Goal: Task Accomplishment & Management: Complete application form

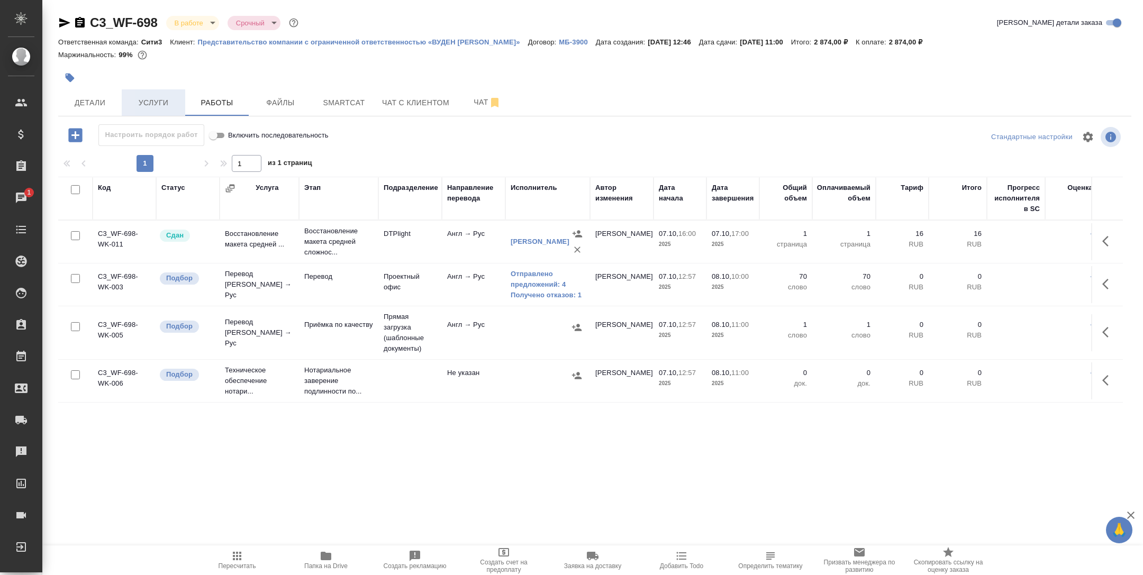
click at [152, 101] on span "Услуги" at bounding box center [153, 102] width 51 height 13
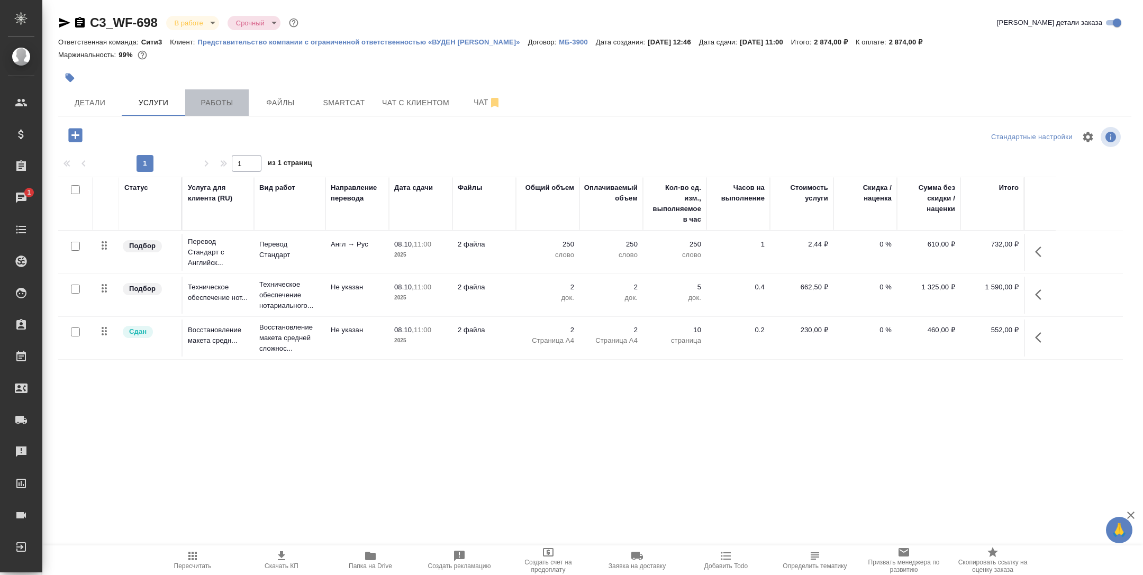
click at [227, 99] on span "Работы" at bounding box center [217, 102] width 51 height 13
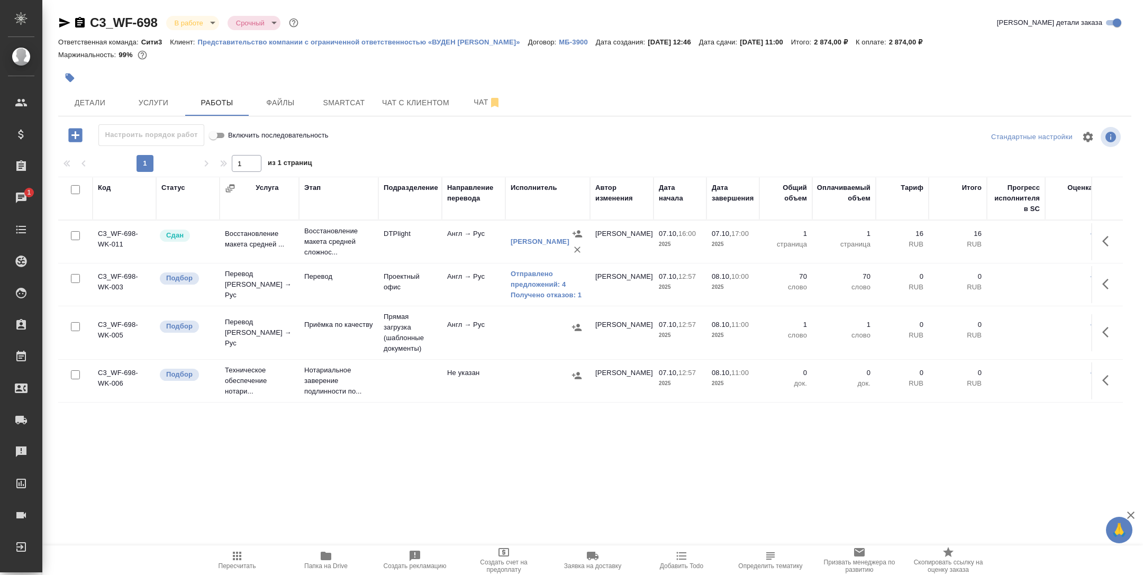
click at [370, 289] on td "Перевод" at bounding box center [338, 284] width 79 height 37
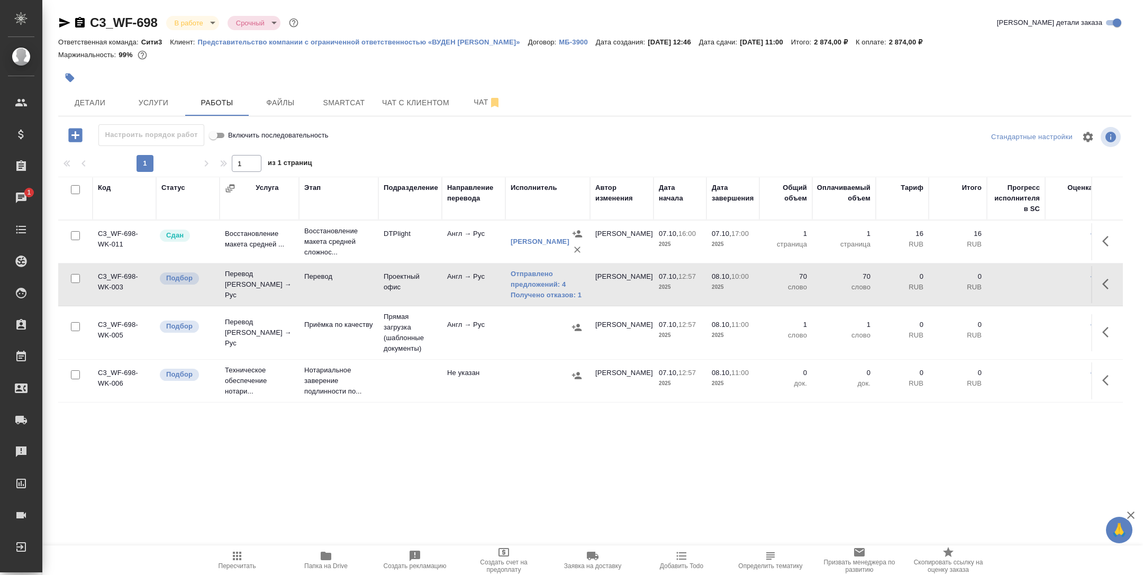
click at [370, 289] on td "Перевод" at bounding box center [338, 284] width 79 height 37
click at [174, 94] on button "Услуги" at bounding box center [154, 102] width 64 height 26
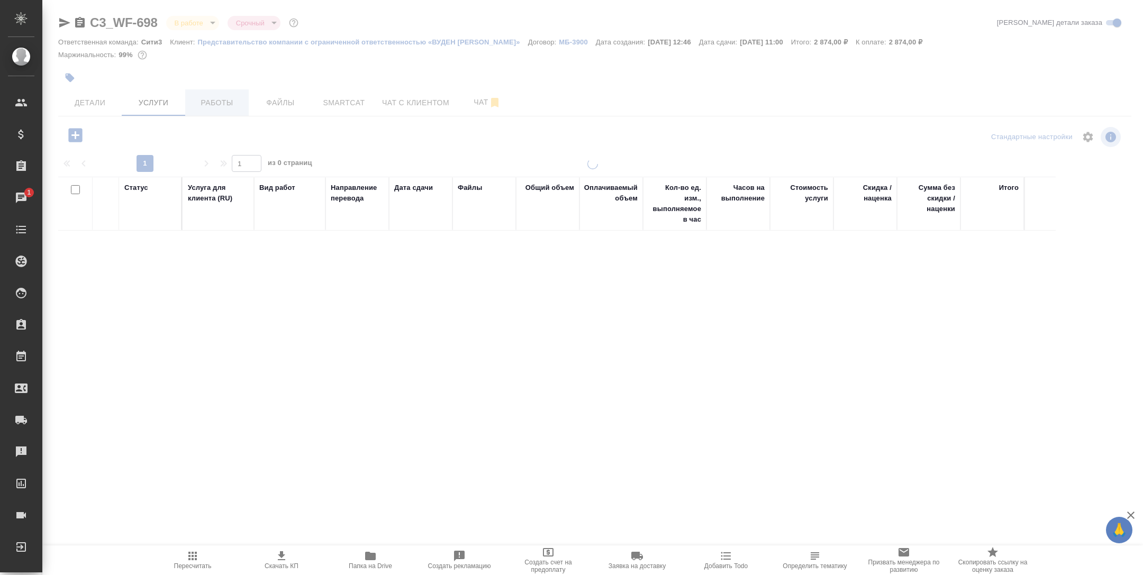
click at [219, 109] on span "Работы" at bounding box center [217, 102] width 51 height 13
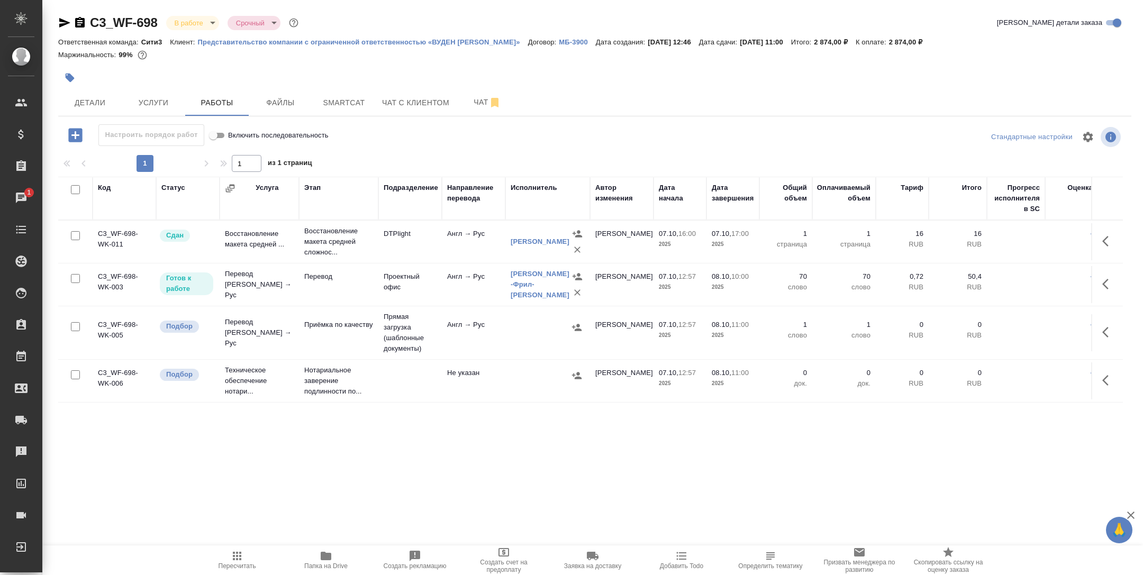
click at [327, 555] on icon "button" at bounding box center [326, 556] width 11 height 8
click at [459, 45] on p "Представительство компании с ограниченной ответственностью «ВУДЕН ФИШ ЭЙДЖЕНСИ …" at bounding box center [363, 42] width 330 height 8
click at [161, 104] on span "Услуги" at bounding box center [153, 102] width 51 height 13
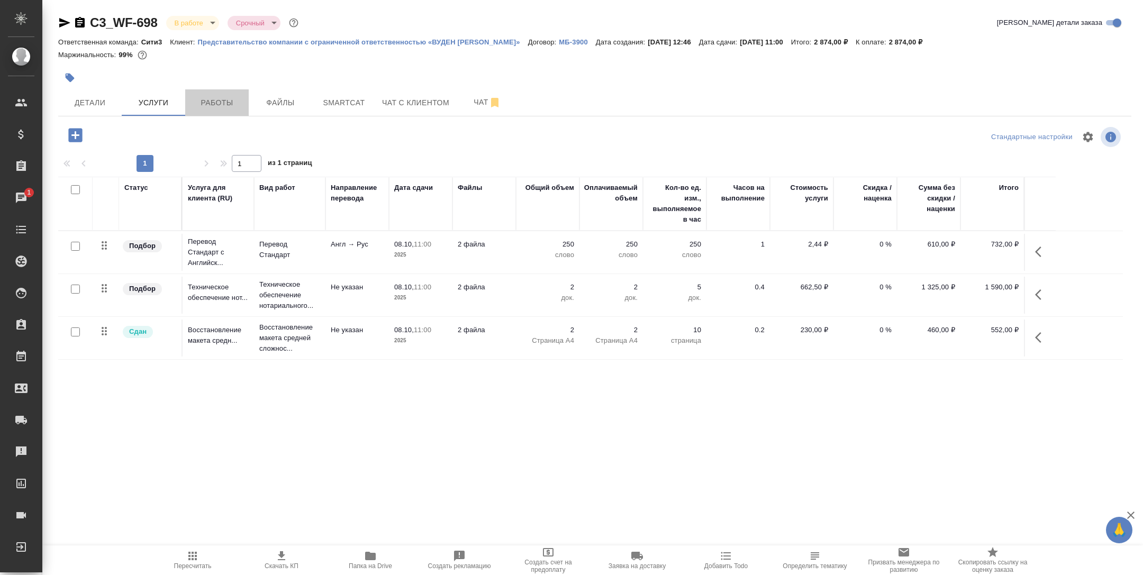
click at [221, 104] on span "Работы" at bounding box center [217, 102] width 51 height 13
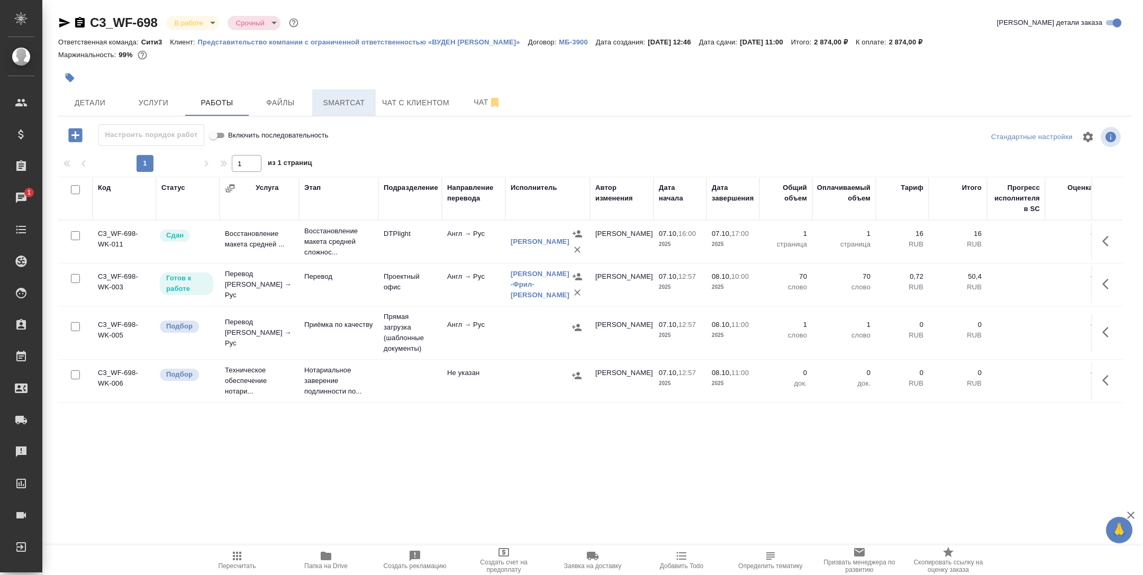
click at [348, 102] on span "Smartcat" at bounding box center [344, 102] width 51 height 13
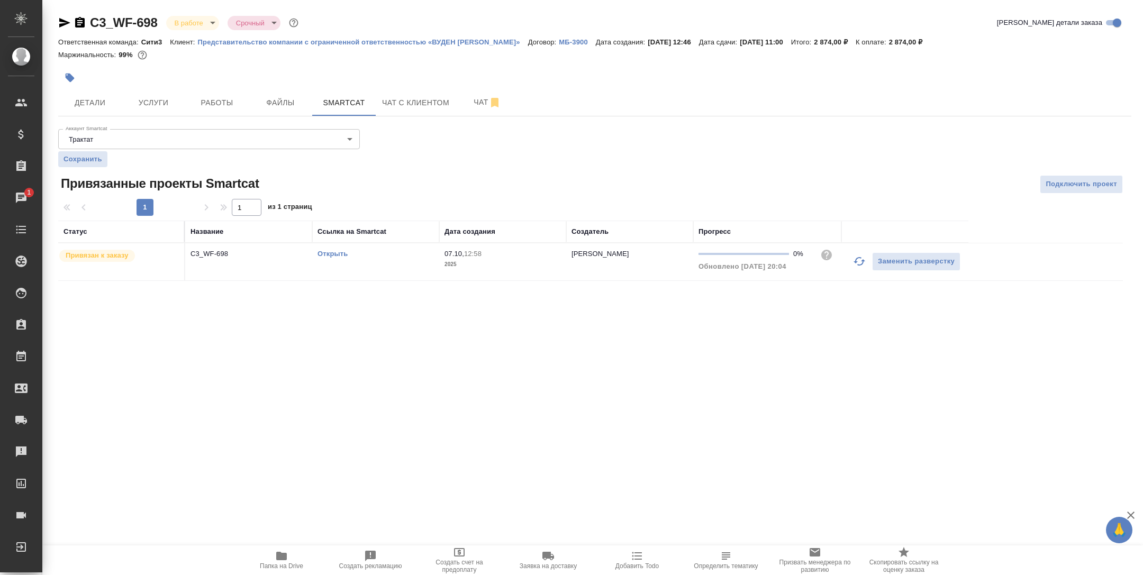
click at [331, 255] on link "Открыть" at bounding box center [333, 254] width 30 height 8
click at [222, 107] on span "Работы" at bounding box center [217, 102] width 51 height 13
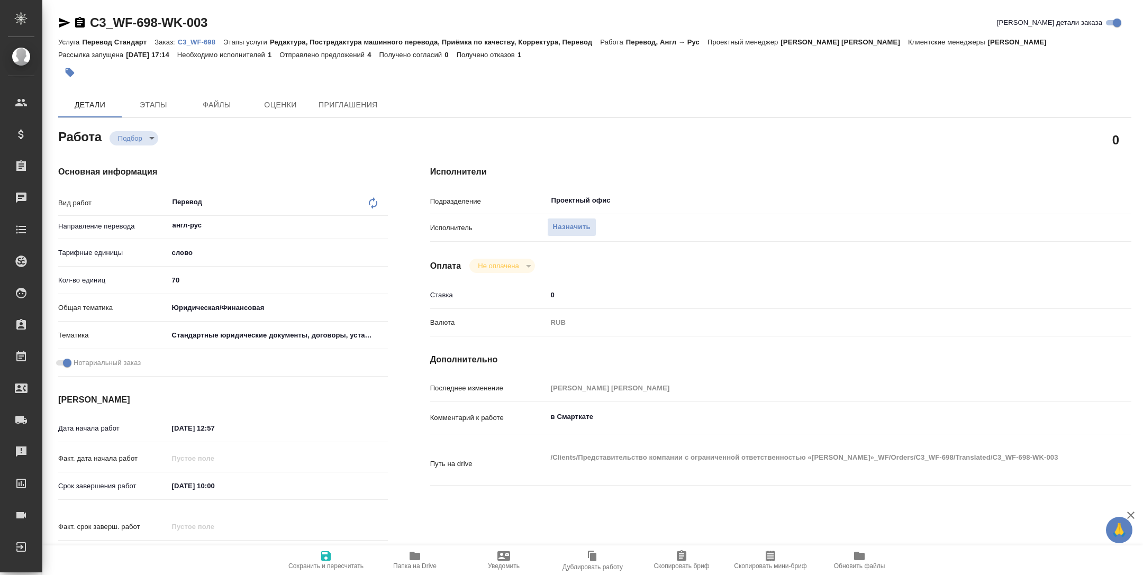
type textarea "x"
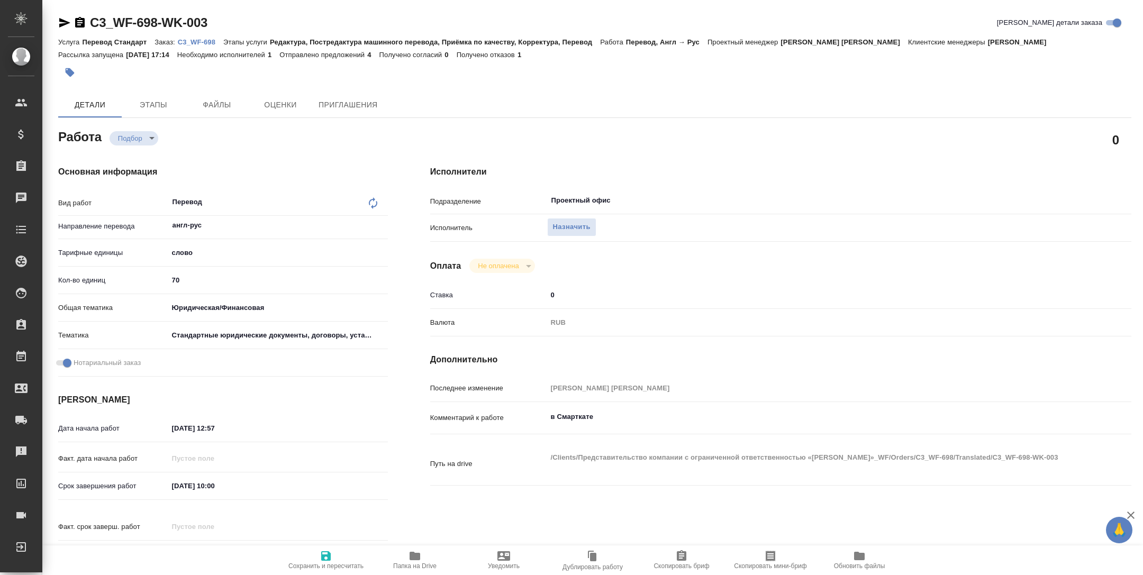
type textarea "x"
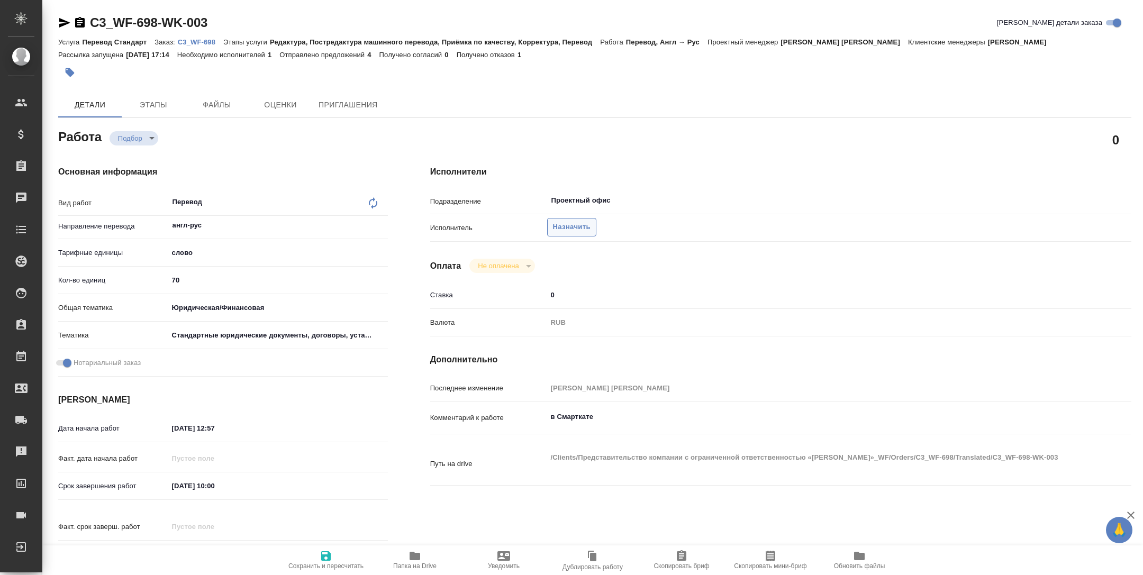
type textarea "x"
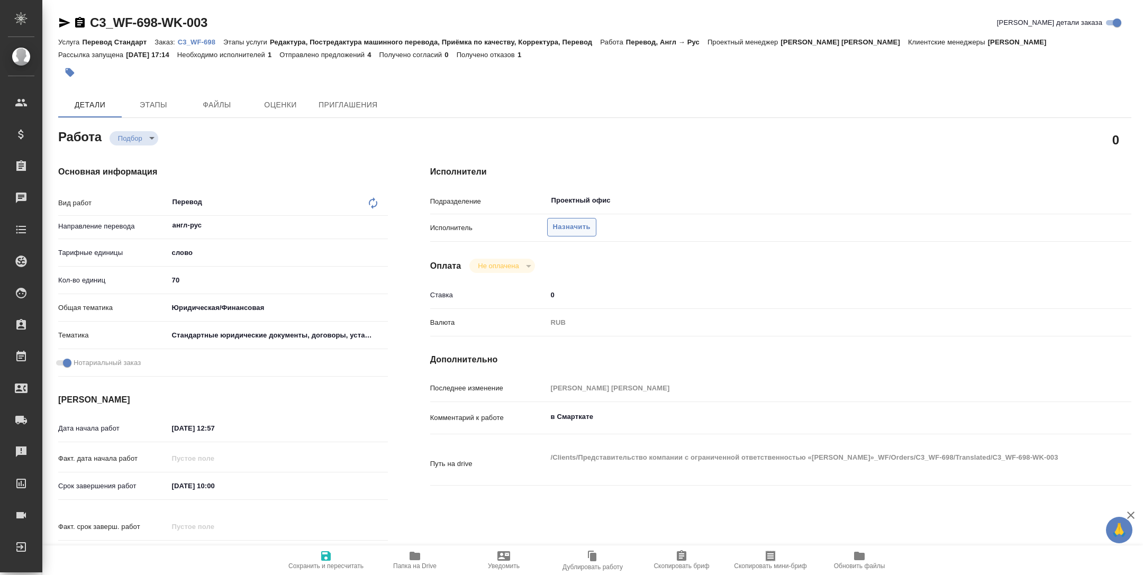
type textarea "x"
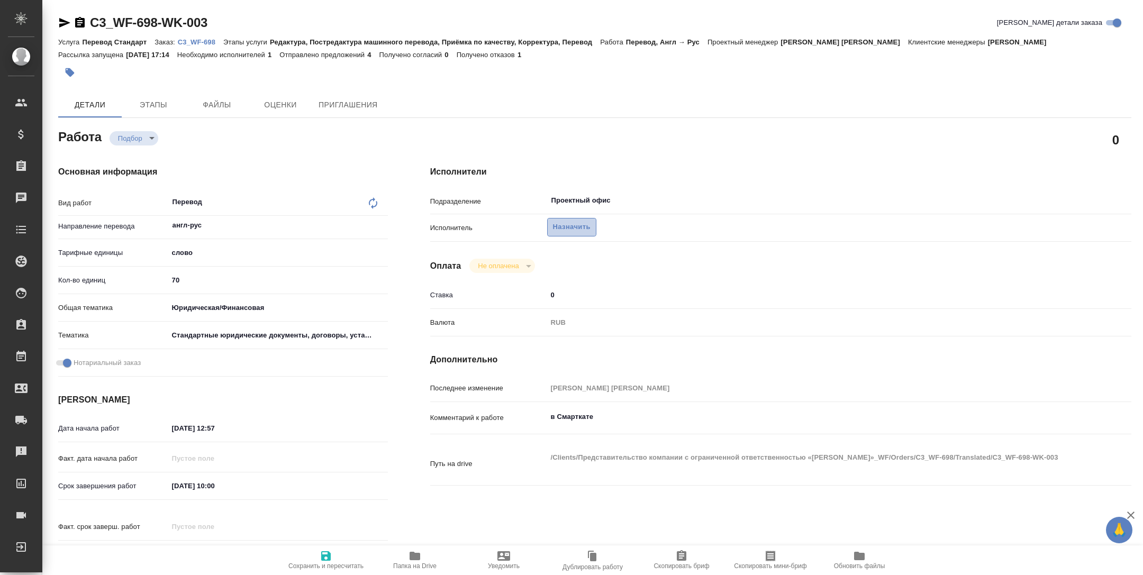
click at [569, 228] on span "Назначить" at bounding box center [572, 227] width 38 height 12
type textarea "x"
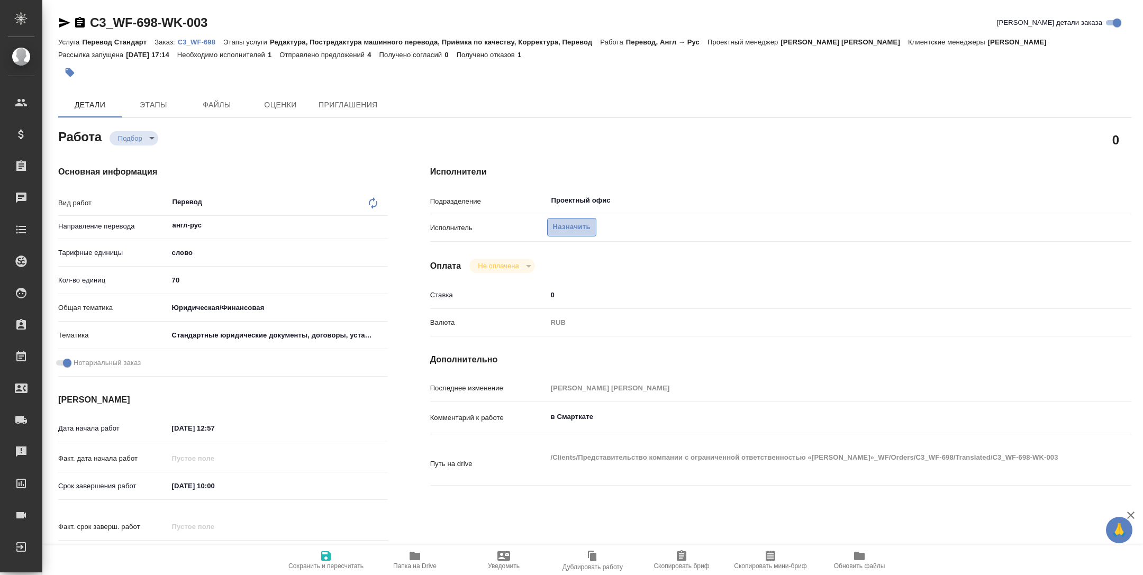
type textarea "x"
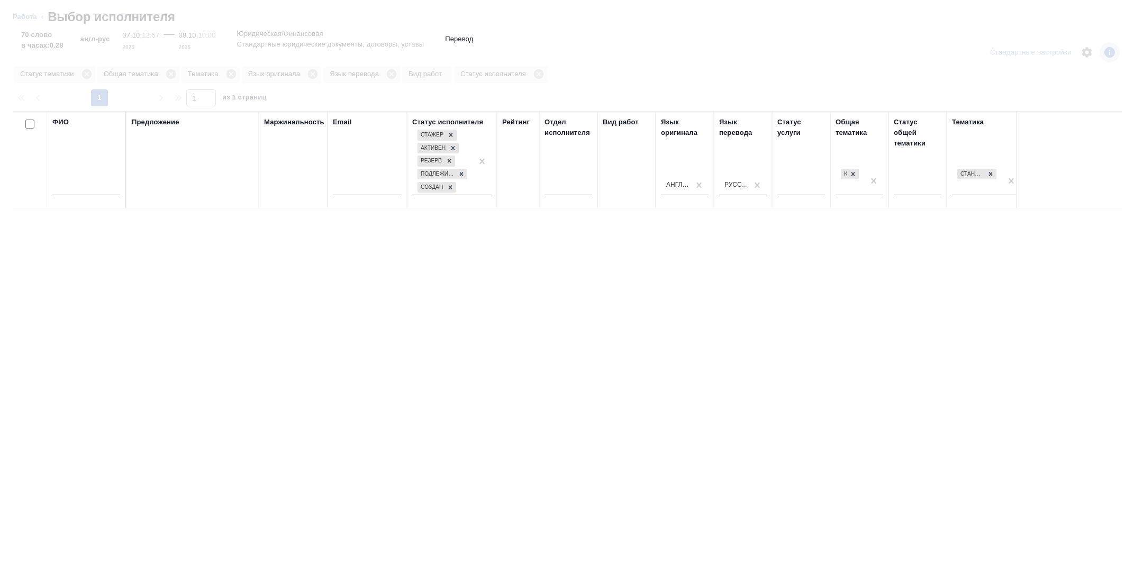
type textarea "x"
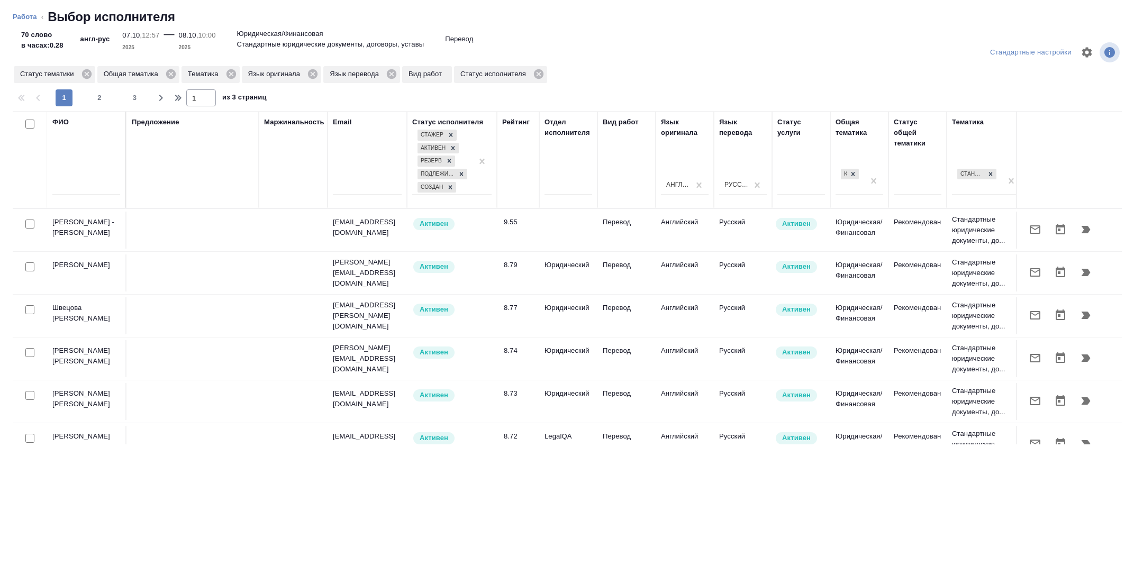
type textarea "x"
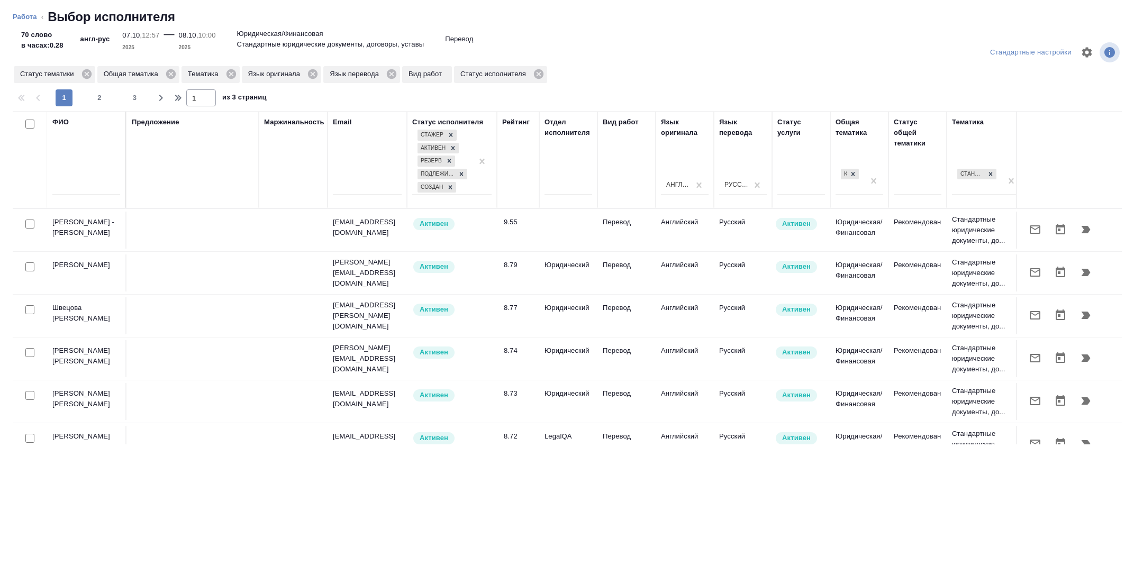
scroll to position [0, 428]
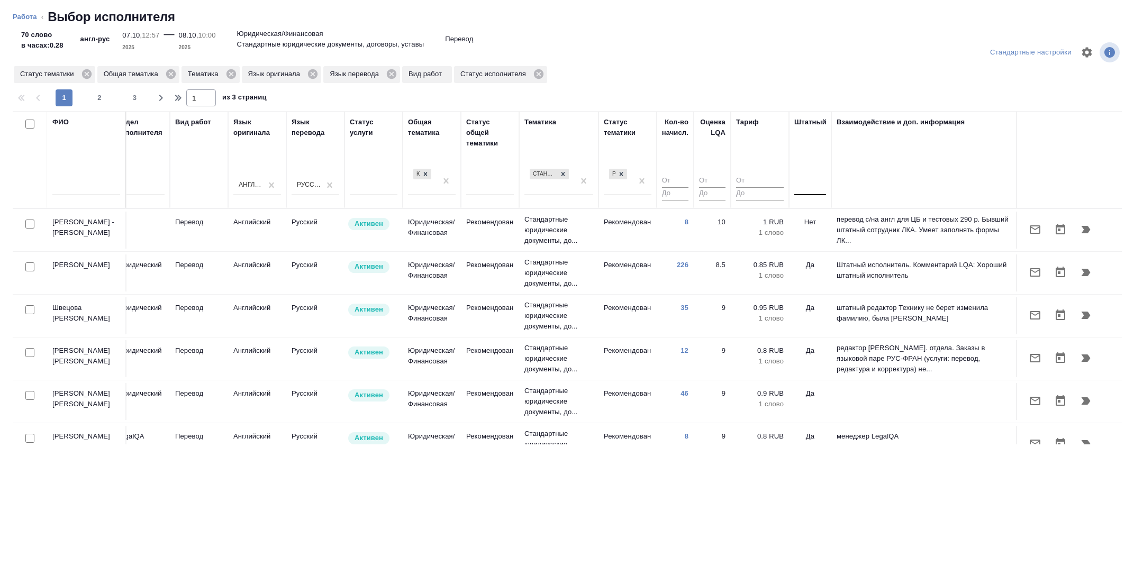
click at [812, 191] on div at bounding box center [811, 184] width 32 height 15
click at [815, 207] on div "Нет Да" at bounding box center [874, 228] width 159 height 42
click at [823, 217] on div "Нет" at bounding box center [874, 218] width 159 height 19
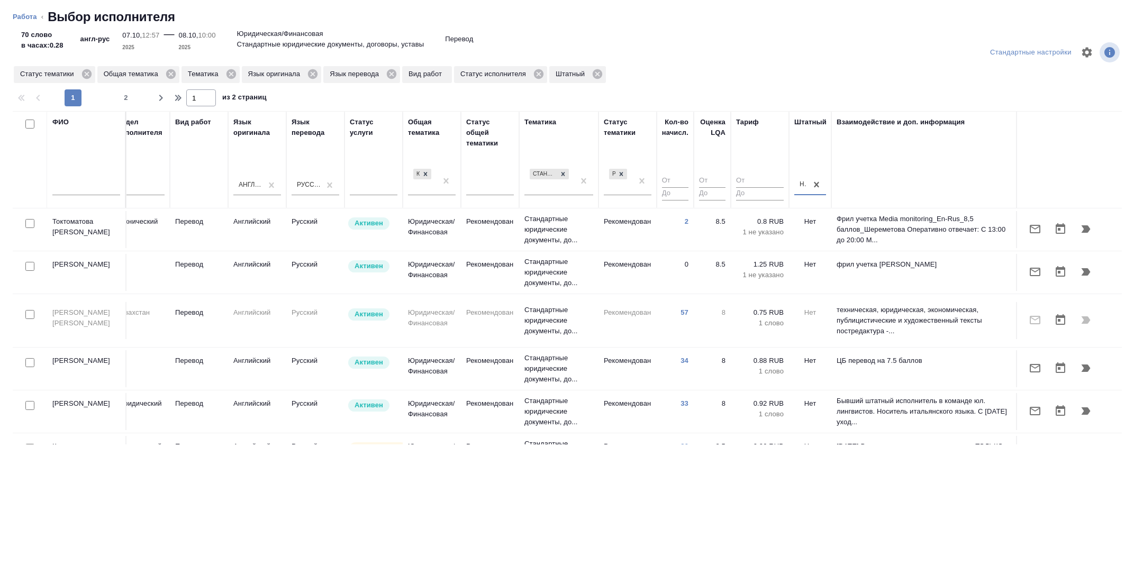
scroll to position [166, 428]
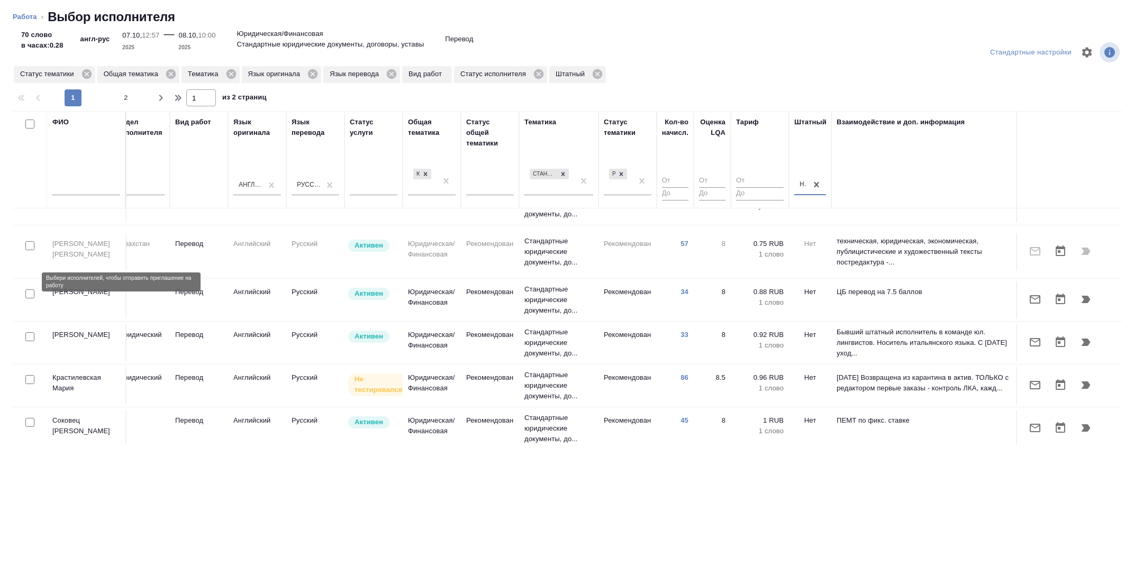
click at [32, 290] on input "checkbox" at bounding box center [29, 294] width 9 height 9
checkbox input "true"
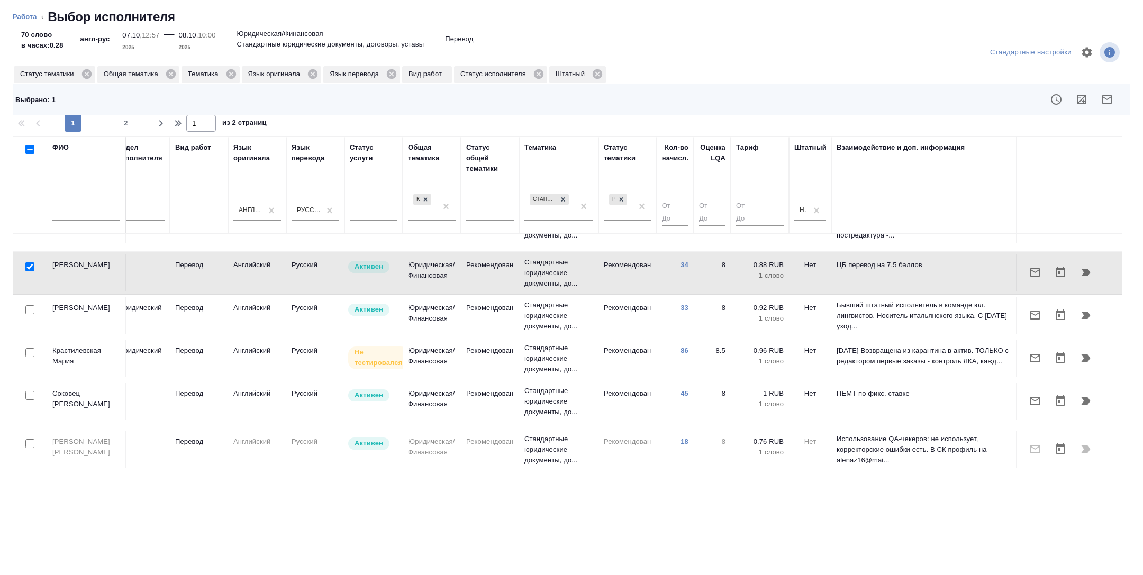
scroll to position [224, 428]
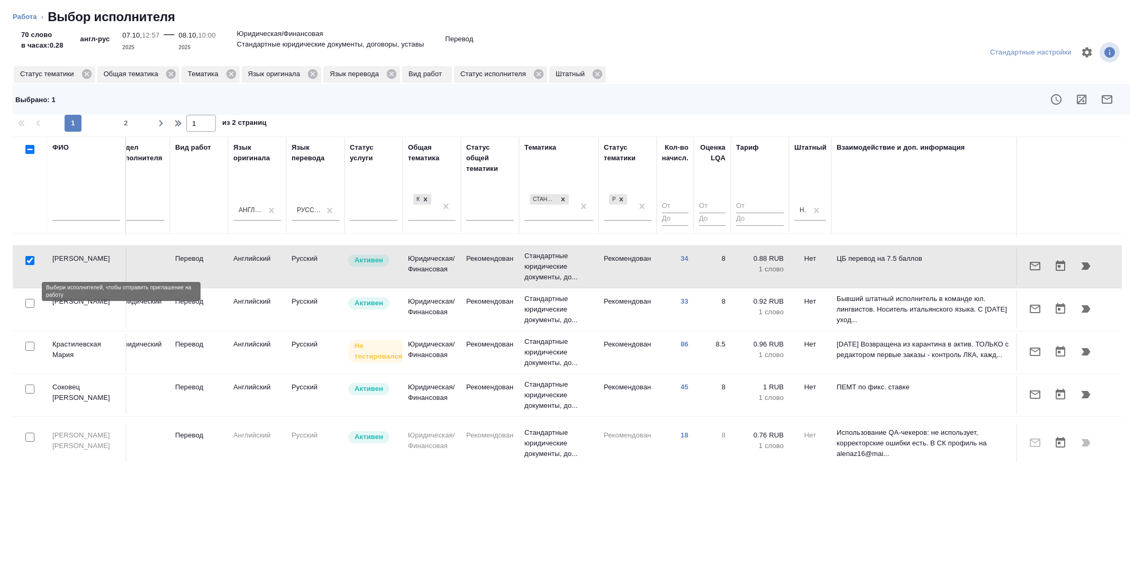
click at [28, 299] on input "checkbox" at bounding box center [29, 303] width 9 height 9
checkbox input "true"
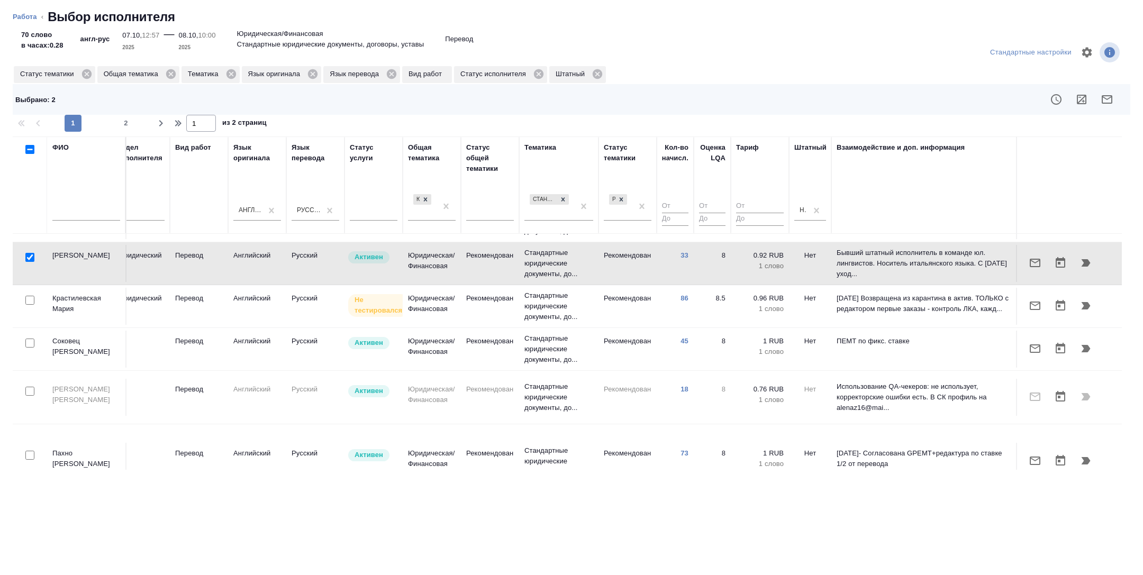
scroll to position [272, 428]
click at [31, 295] on input "checkbox" at bounding box center [29, 299] width 9 height 9
checkbox input "true"
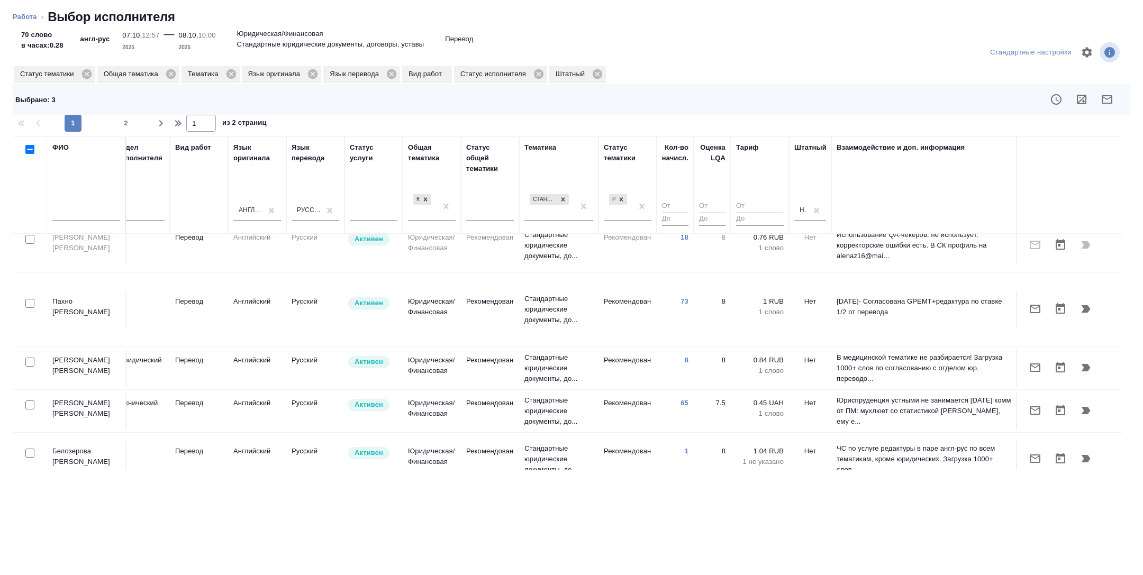
scroll to position [435, 428]
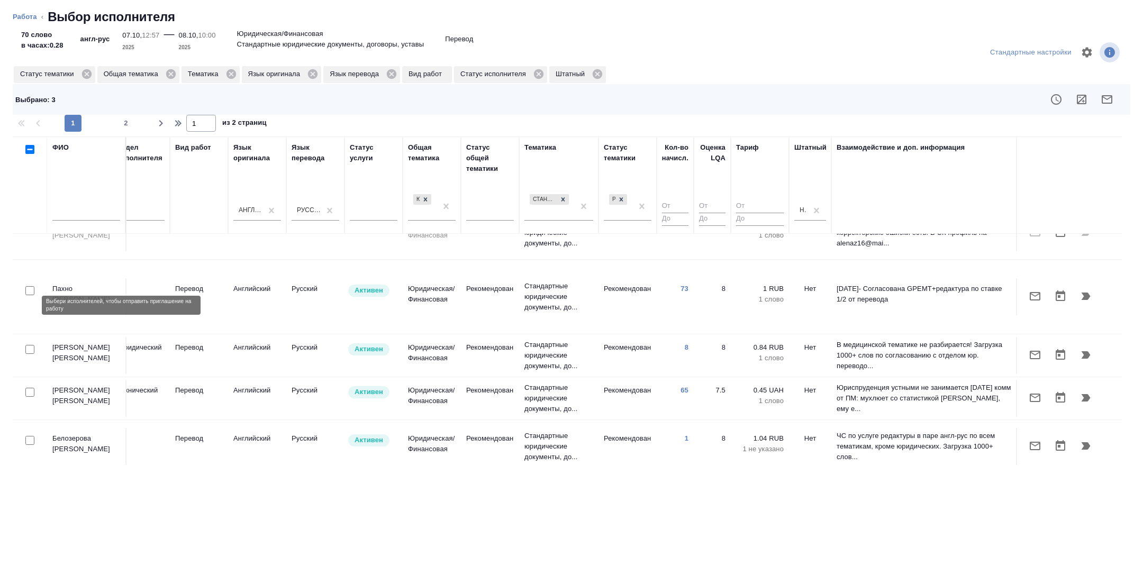
click at [29, 345] on input "checkbox" at bounding box center [29, 349] width 9 height 9
checkbox input "true"
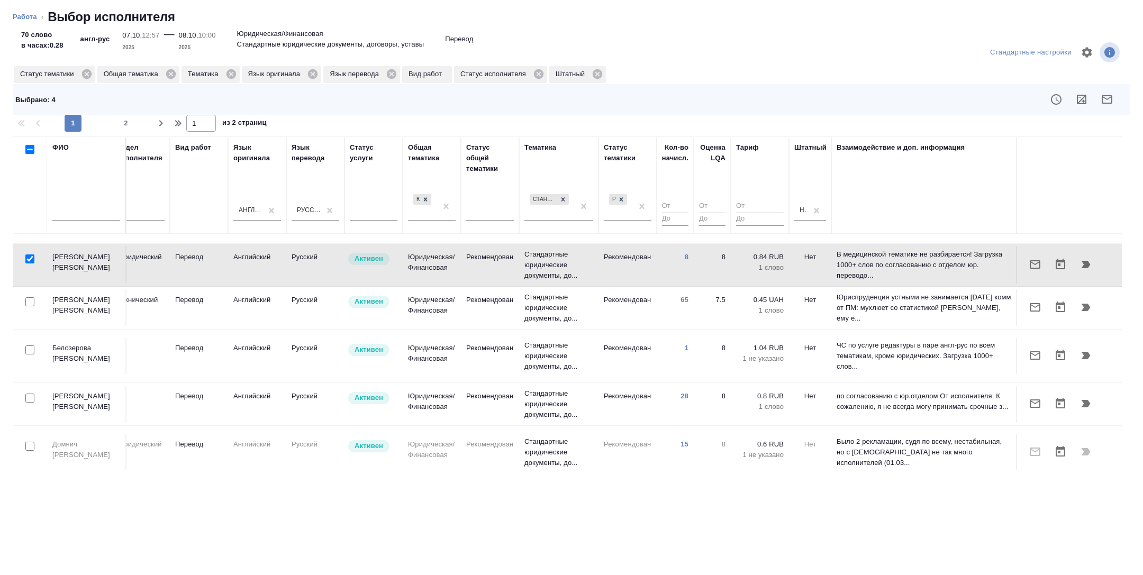
scroll to position [527, 428]
click at [30, 392] on input "checkbox" at bounding box center [29, 396] width 9 height 9
checkbox input "true"
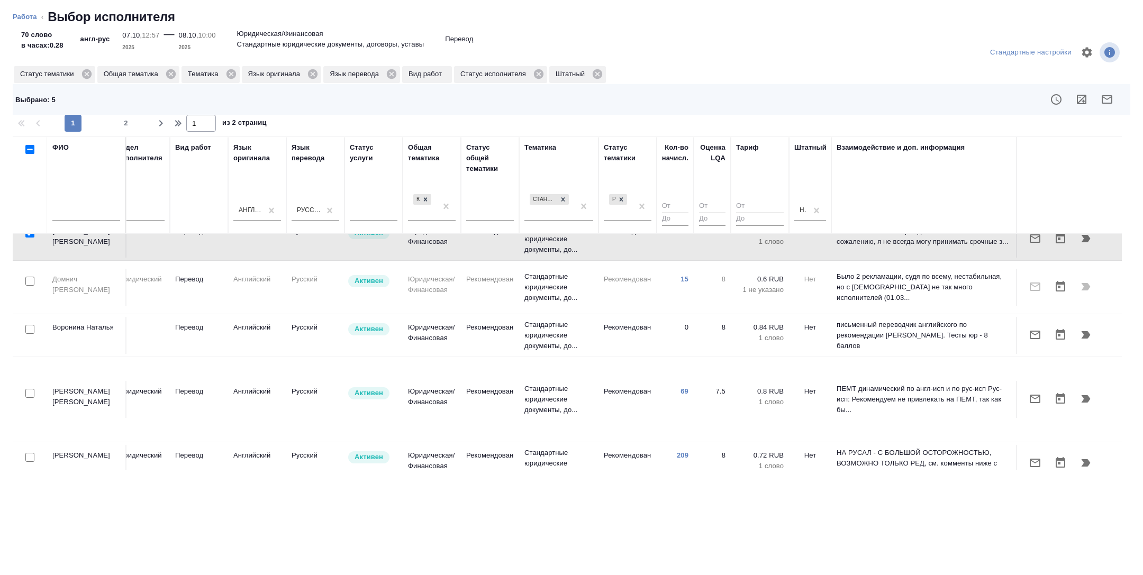
scroll to position [693, 428]
click at [32, 451] on input "checkbox" at bounding box center [29, 455] width 9 height 9
checkbox input "true"
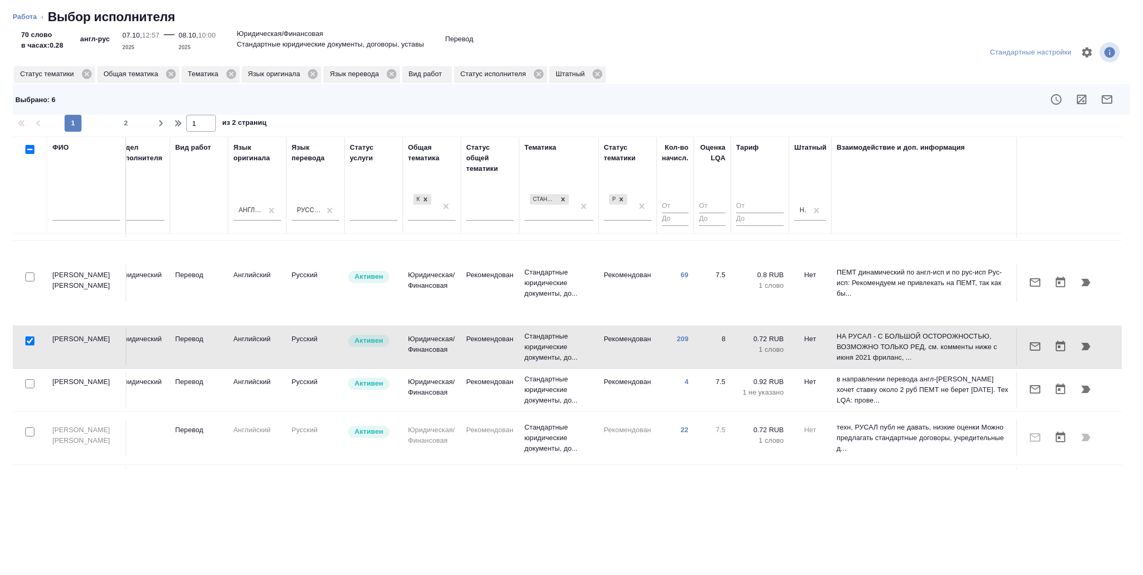
scroll to position [875, 428]
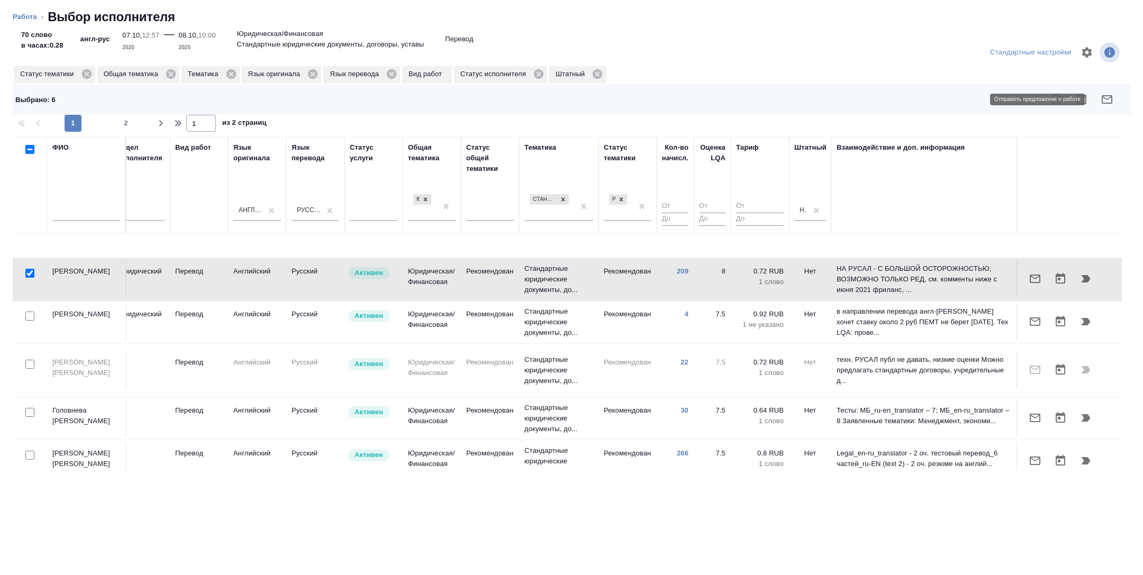
click at [1108, 101] on icon "button" at bounding box center [1107, 99] width 13 height 13
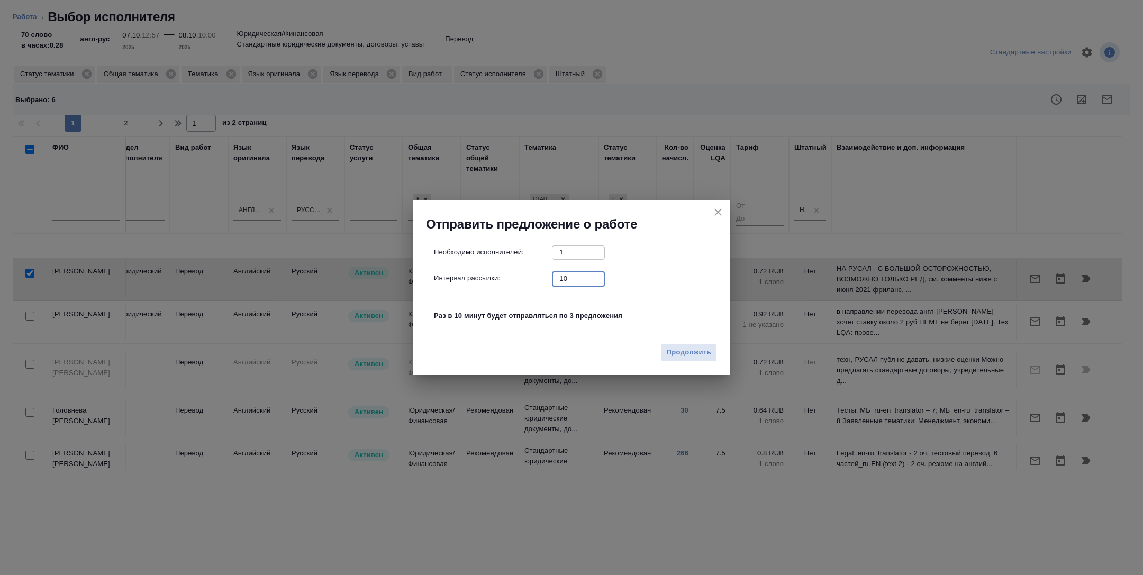
click at [565, 280] on input "10" at bounding box center [578, 278] width 53 height 13
type input "0"
click at [695, 349] on span "Продолжить" at bounding box center [689, 353] width 44 height 12
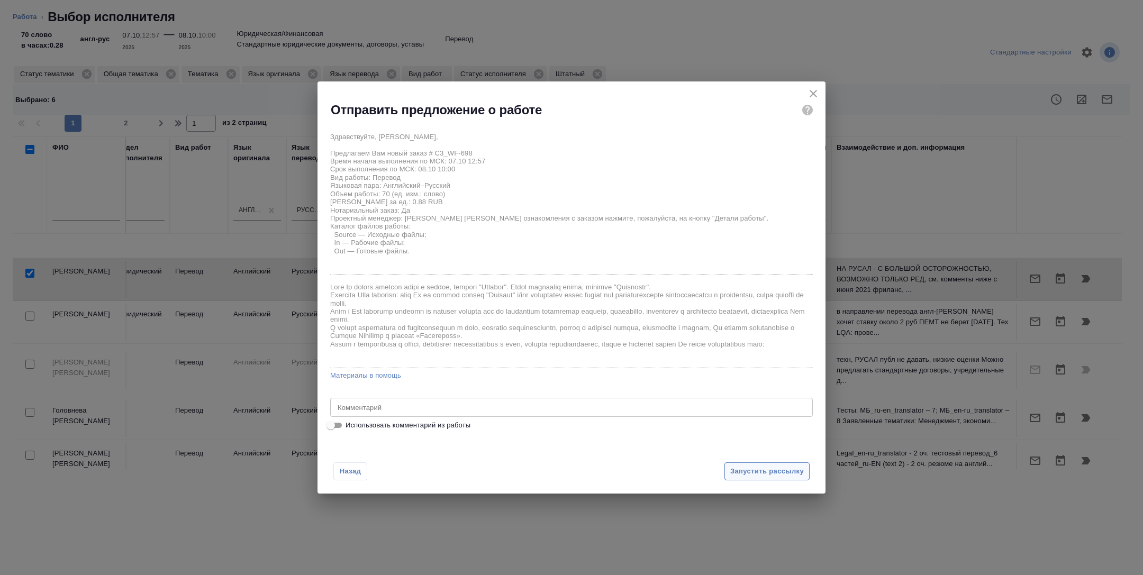
click at [757, 473] on span "Запустить рассылку" at bounding box center [768, 472] width 74 height 12
type textarea "x"
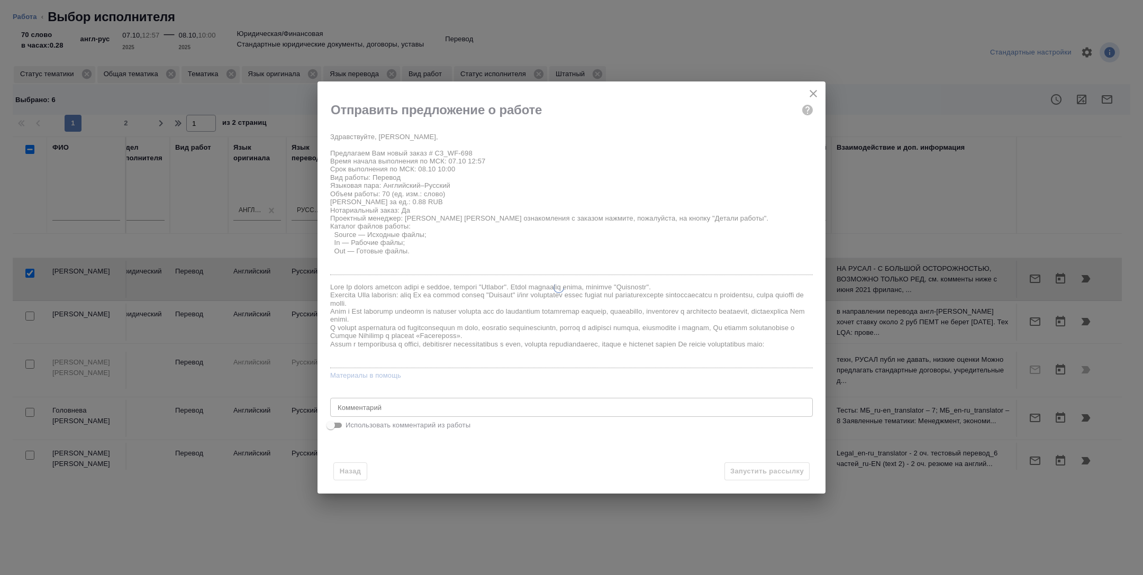
type textarea "x"
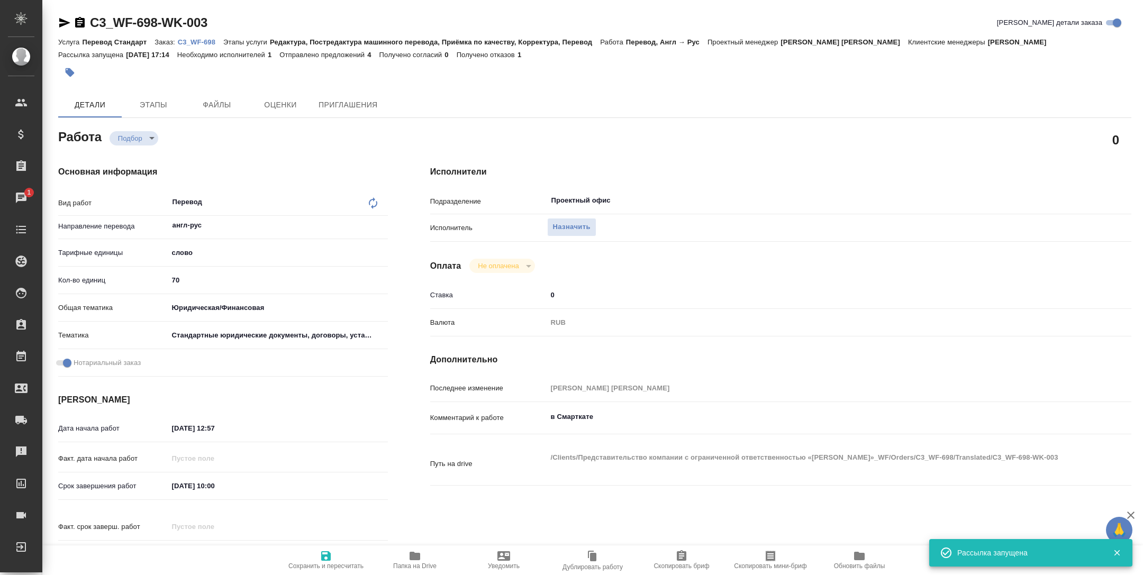
type input "recruiting"
type textarea "Перевод"
type textarea "x"
type input "англ-рус"
type input "5a8b1489cc6b4906c91bfd90"
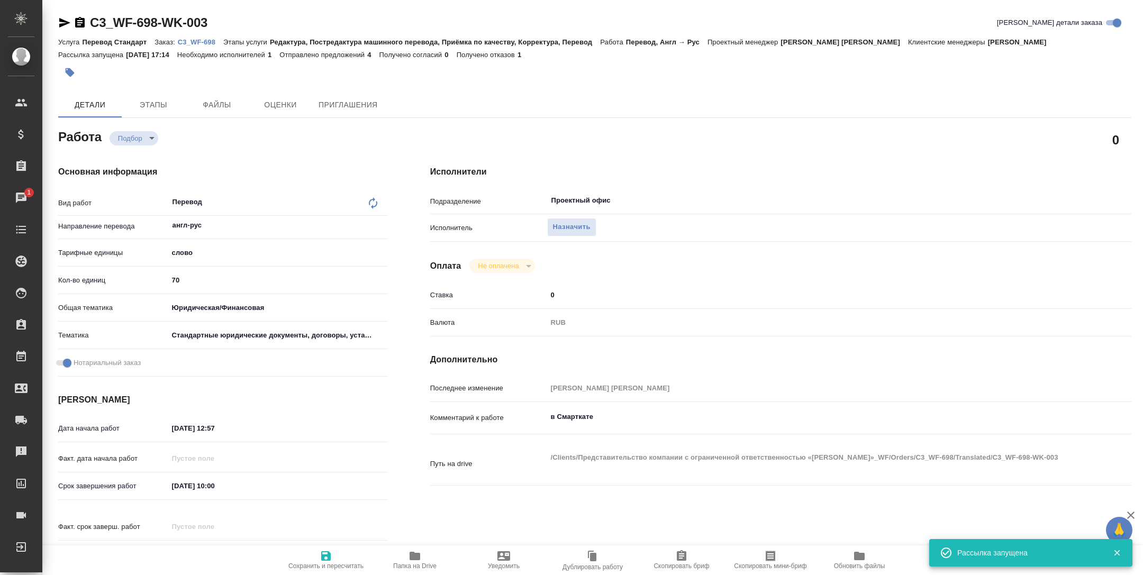
type input "70"
type input "yr-fn"
type input "5f647205b73bc97568ca66bf"
checkbox input "true"
type input "07.10.2025 12:57"
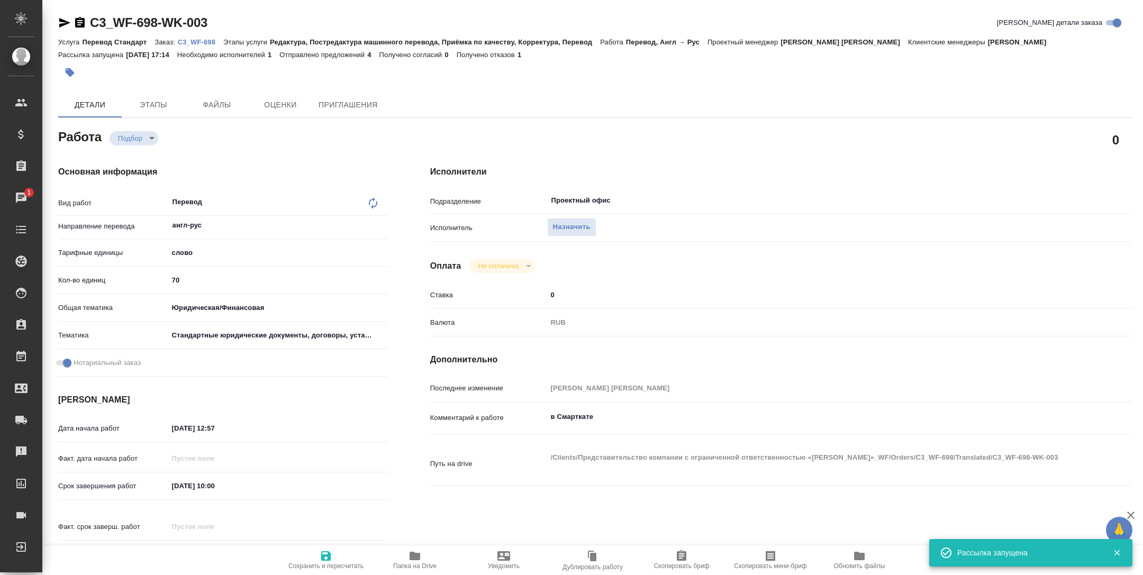
type input "08.10.2025 10:00"
type input "08.10.2025 11:00"
type input "Проектный офис"
type input "notPayed"
type input "0"
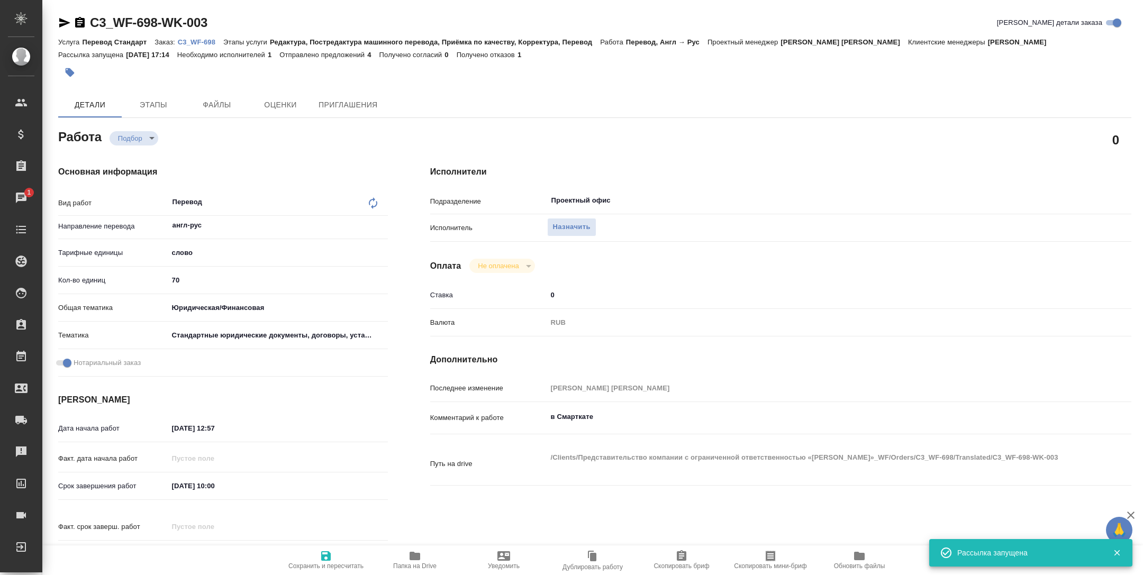
type input "RUB"
type input "[PERSON_NAME]"
type textarea "в Смарткате"
type textarea "x"
type textarea "/Clients/Представительство компании с ограниченной ответственностью «ВУДЕН ФИШ …"
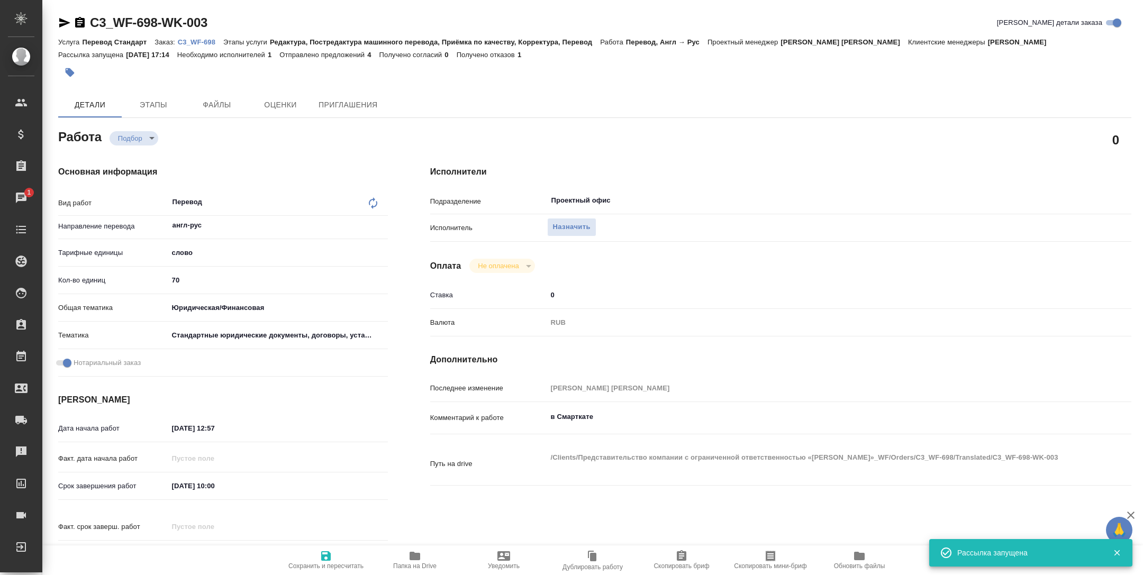
type textarea "x"
type input "C3_WF-698"
type input "Перевод Стандарт"
type input "Редактура, Постредактура машинного перевода, Приёмка по качеству, Корректура, П…"
type input "Ильина Екатерина"
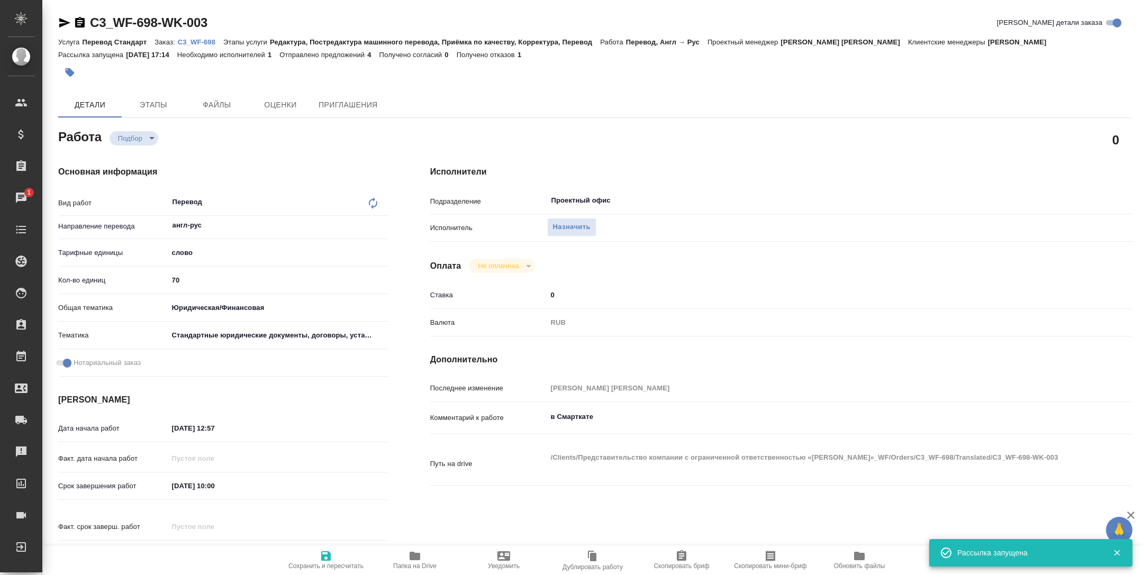
type input "[PERSON_NAME]"
type input "/Clients/Представительство компании с ограниченной ответственностью «ВУДЕН ФИШ …"
type textarea "x"
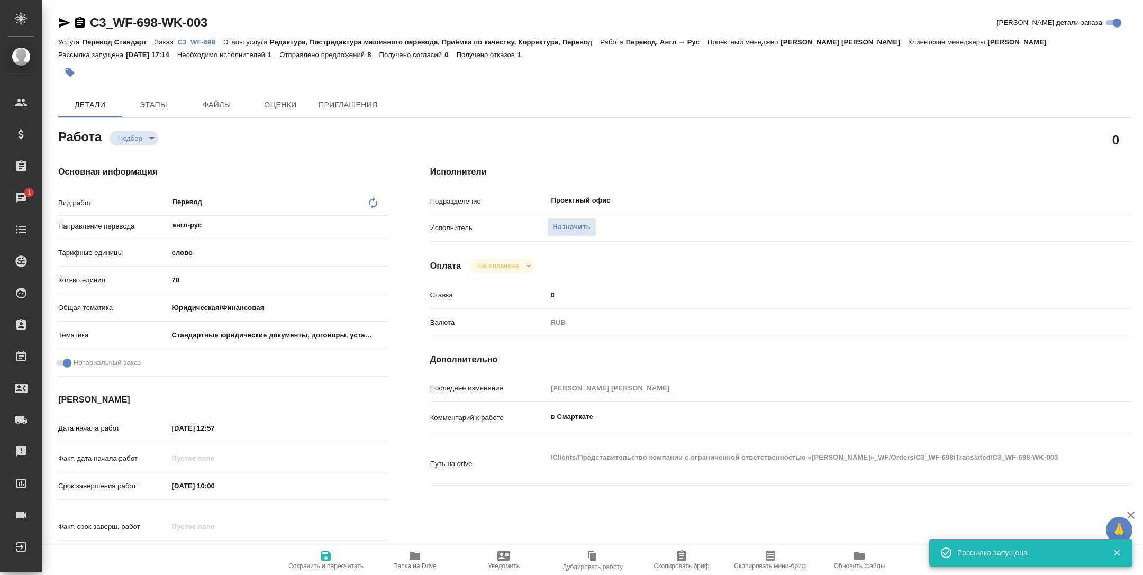
type textarea "x"
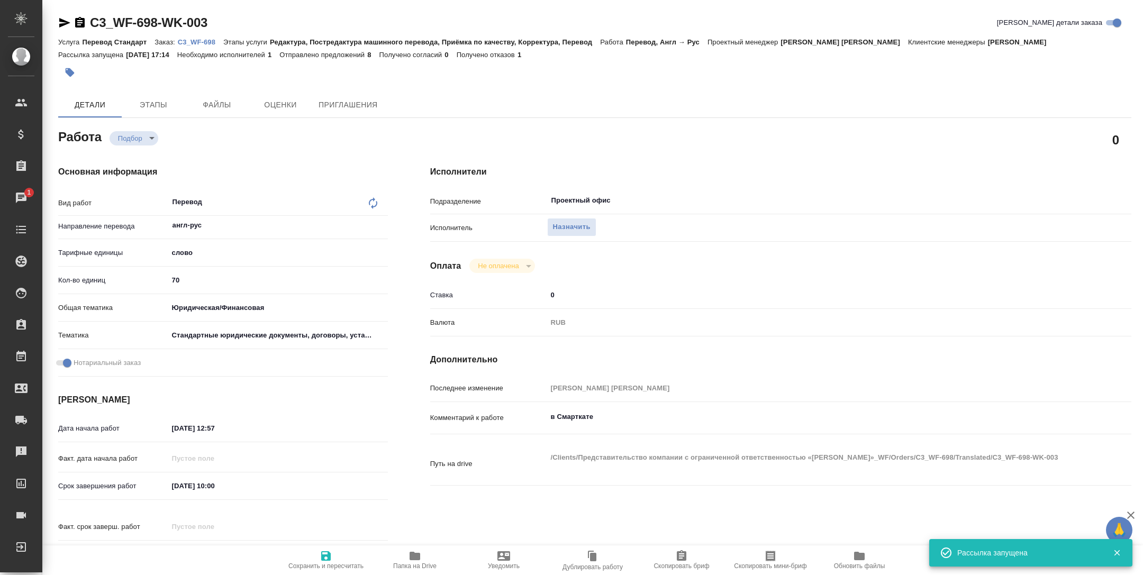
type textarea "x"
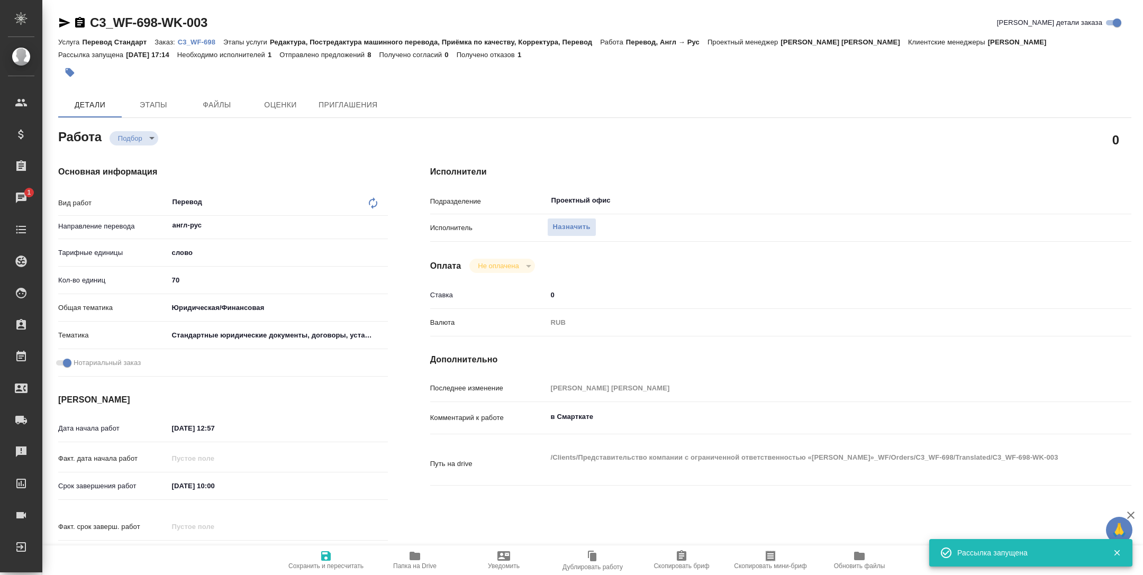
type textarea "x"
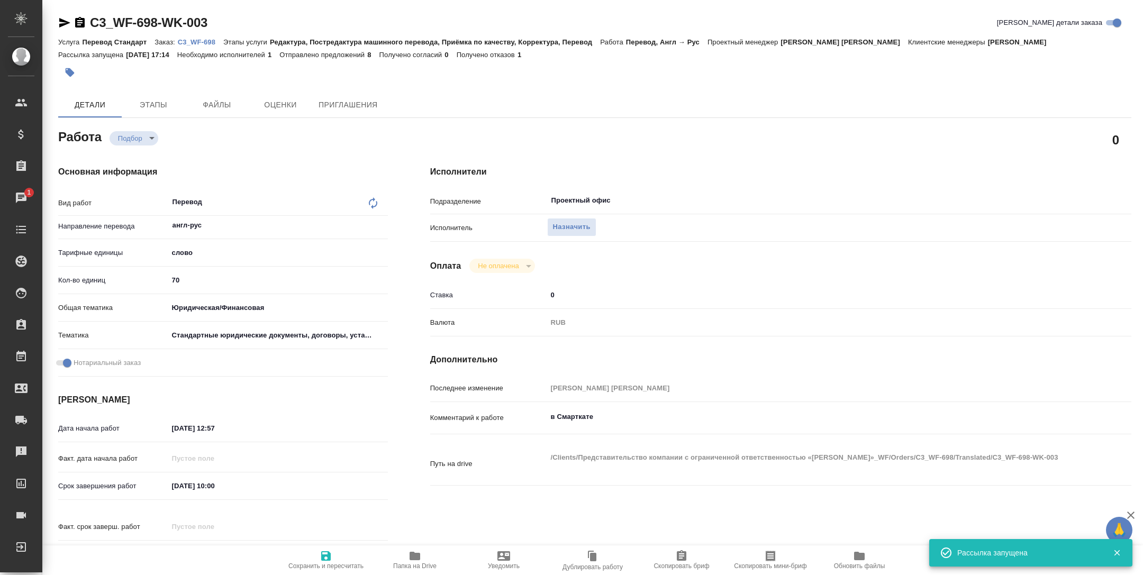
type textarea "x"
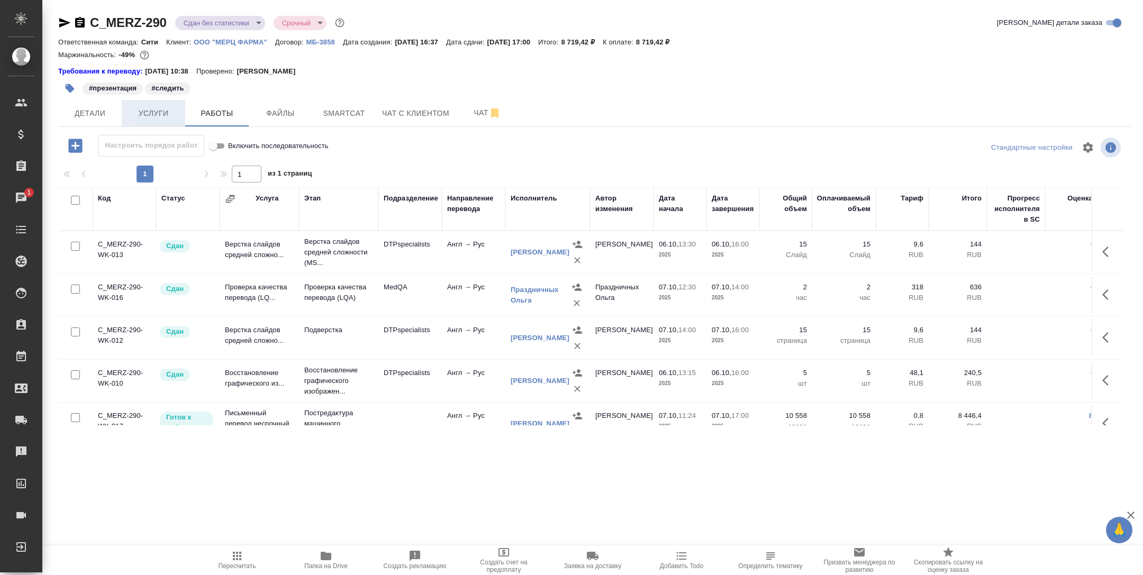
click at [148, 116] on span "Услуги" at bounding box center [153, 113] width 51 height 13
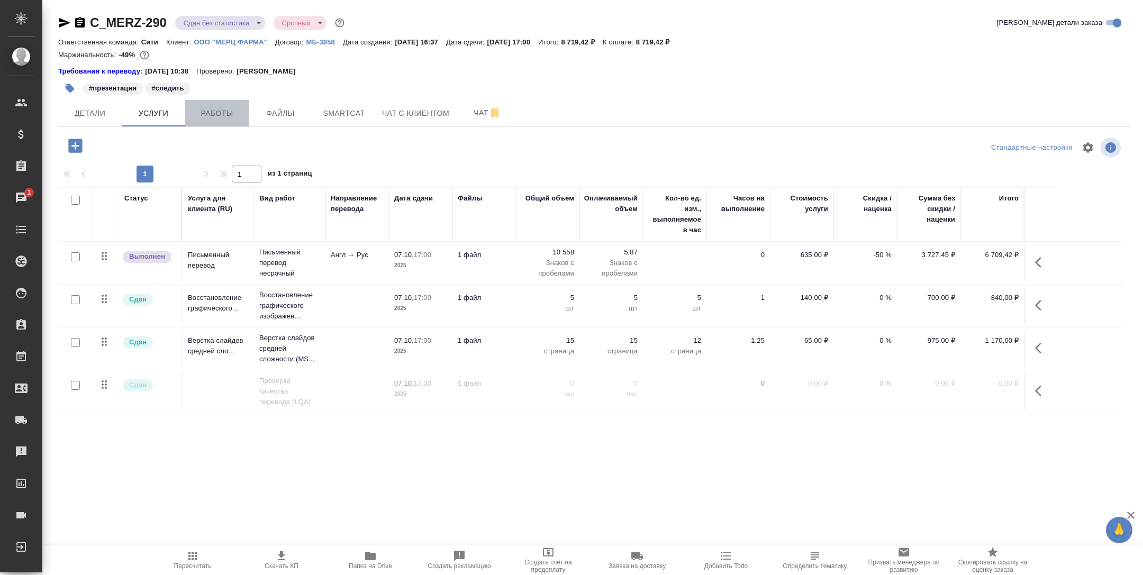
click at [209, 115] on span "Работы" at bounding box center [217, 113] width 51 height 13
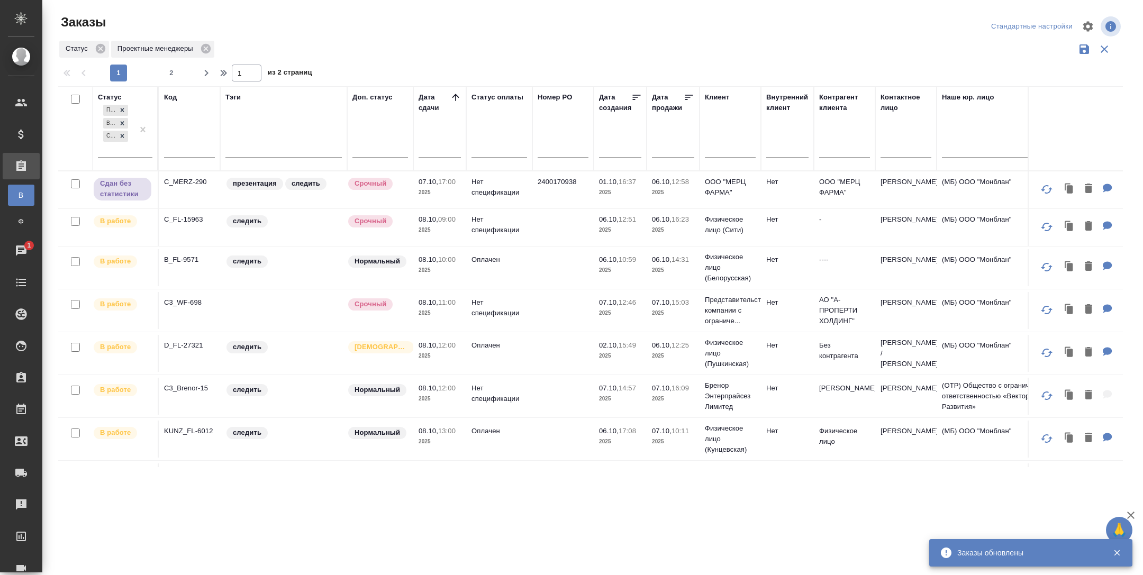
scroll to position [78, 0]
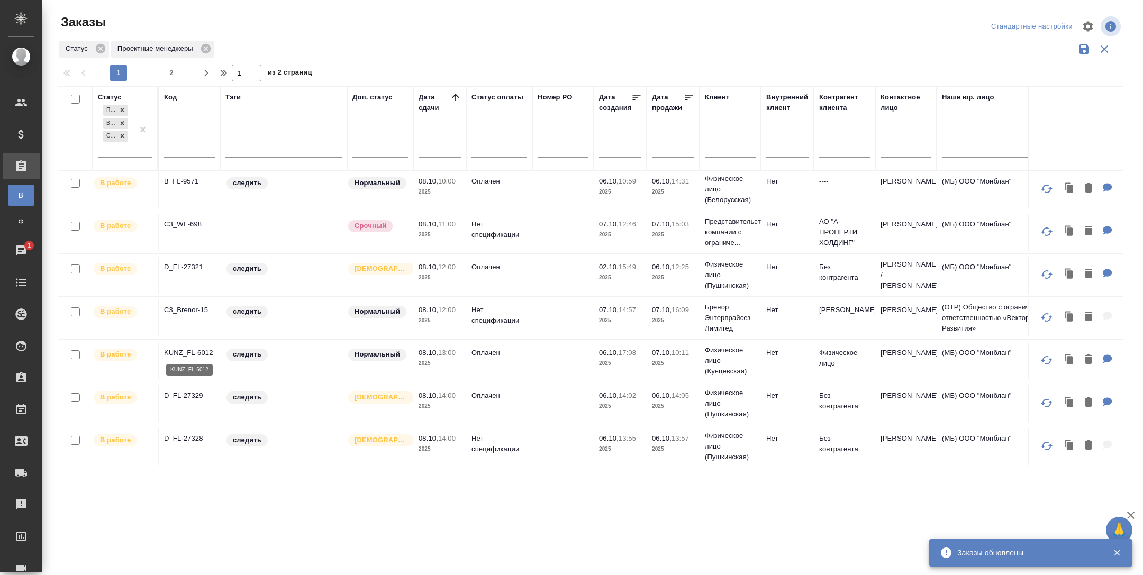
click at [183, 350] on p "KUNZ_FL-6012" at bounding box center [189, 353] width 51 height 11
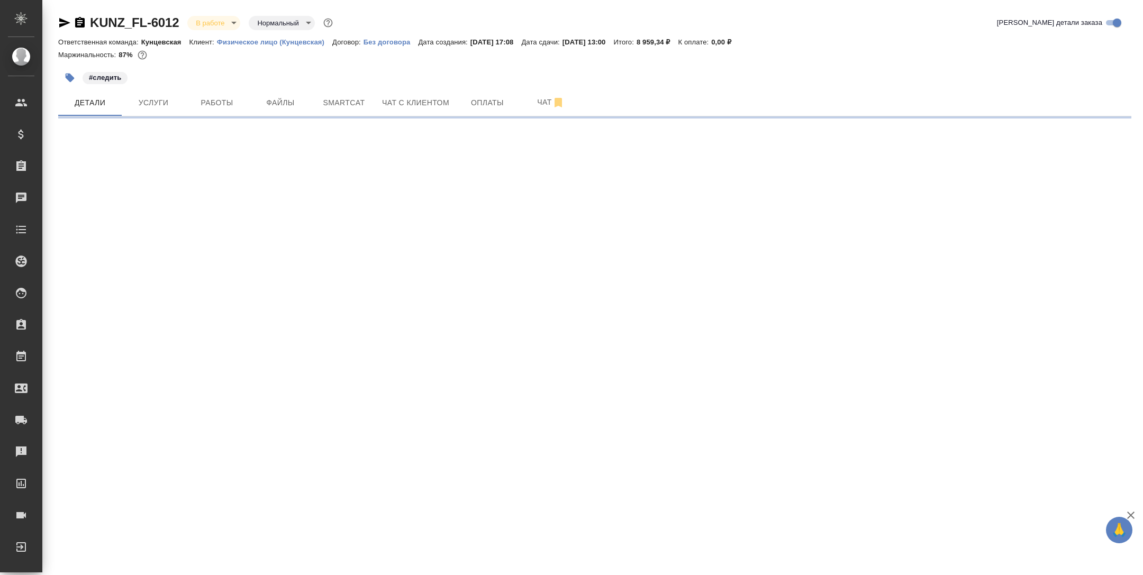
select select "RU"
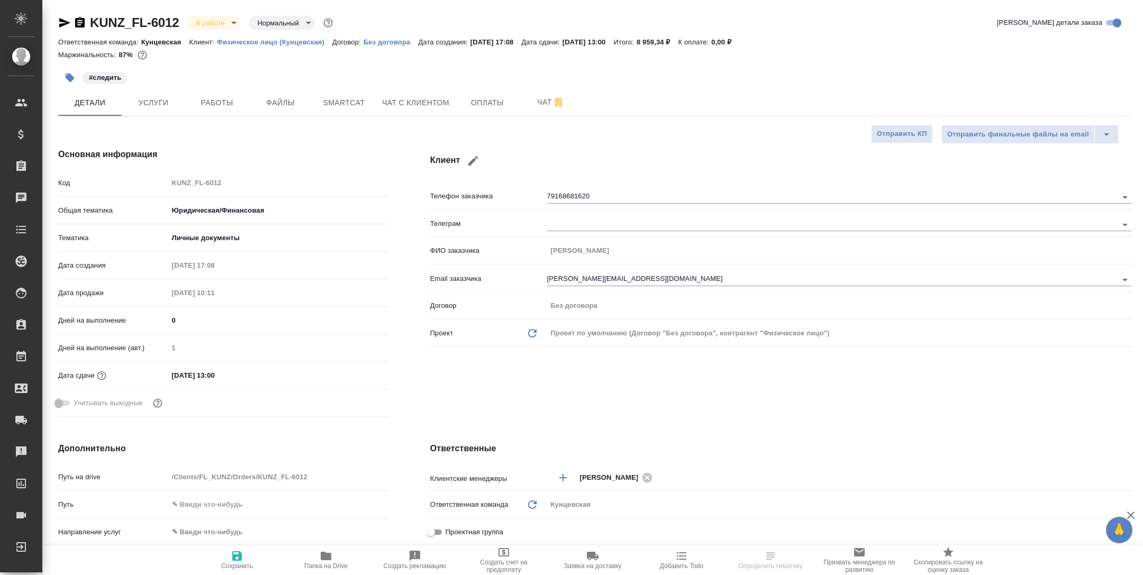
type textarea "x"
click at [321, 556] on icon "button" at bounding box center [326, 556] width 13 height 13
type textarea "x"
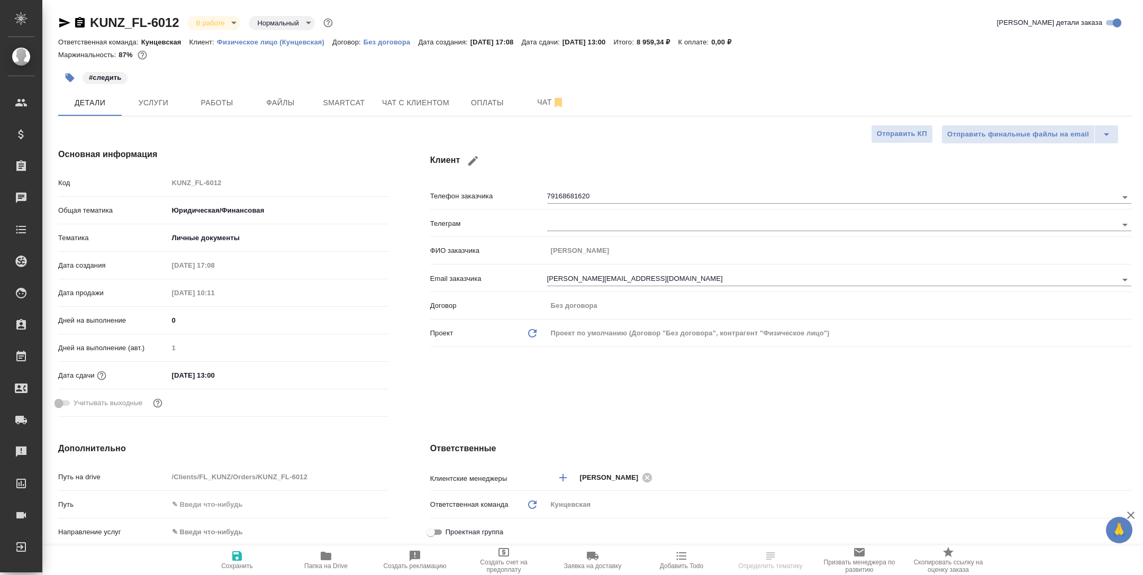
type textarea "x"
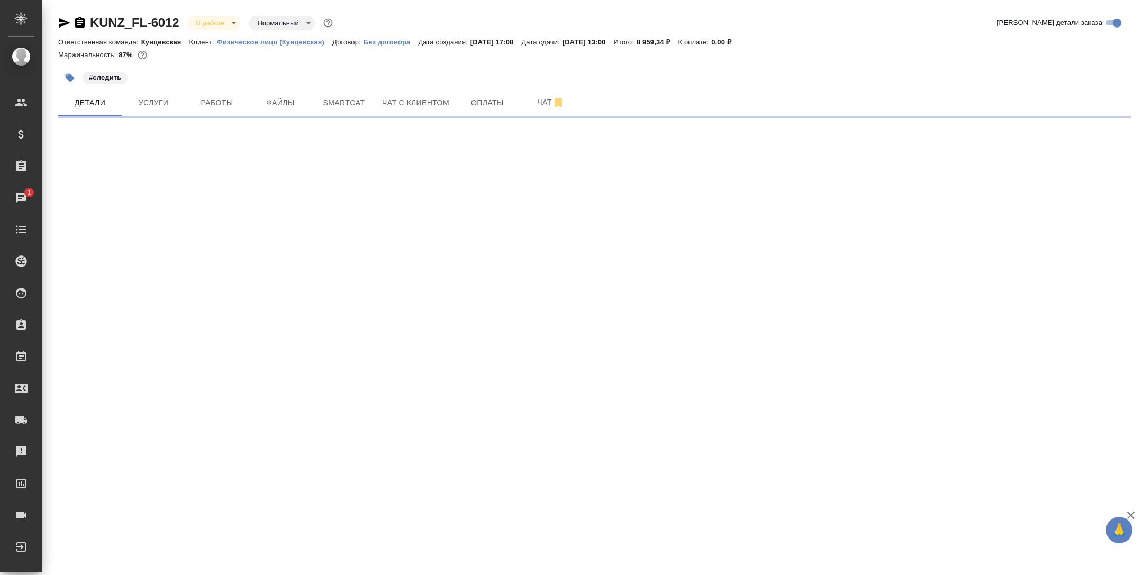
select select "RU"
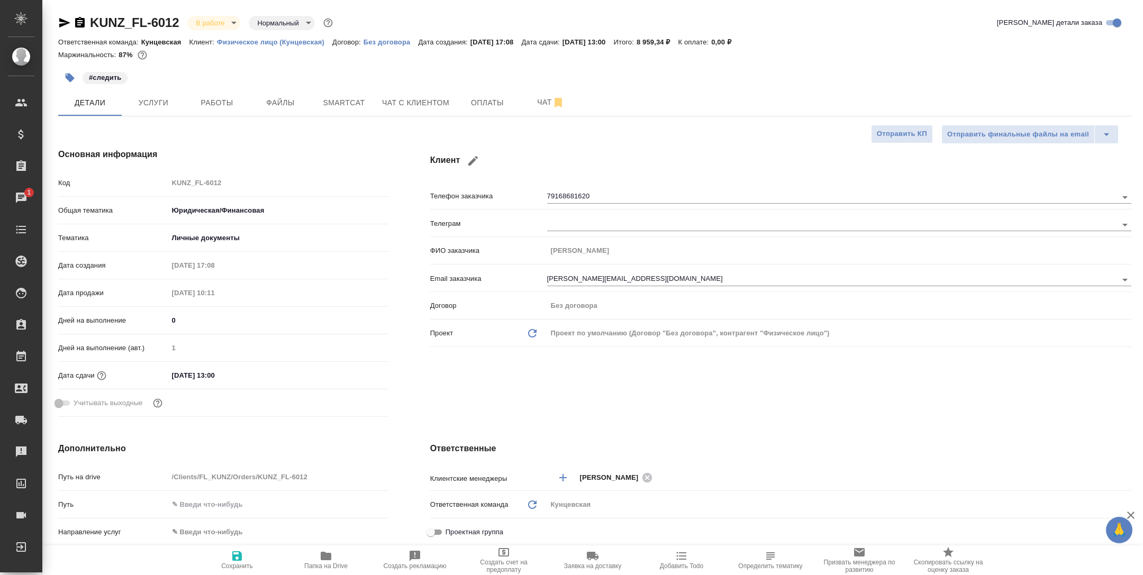
type textarea "x"
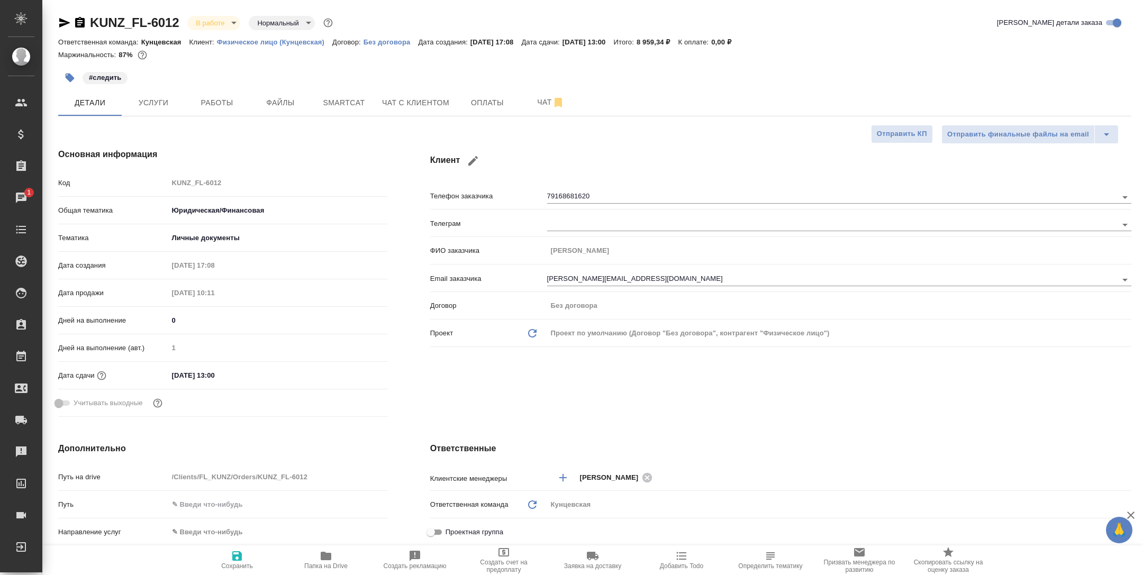
type textarea "x"
click at [230, 105] on span "Работы" at bounding box center [217, 102] width 51 height 13
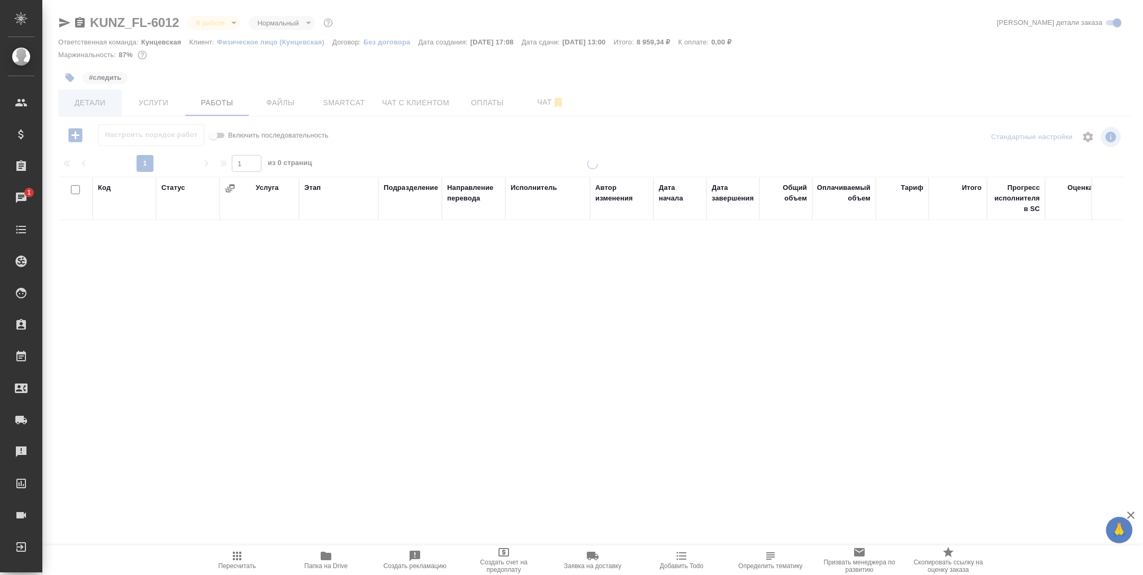
click at [103, 104] on span "Детали" at bounding box center [90, 102] width 51 height 13
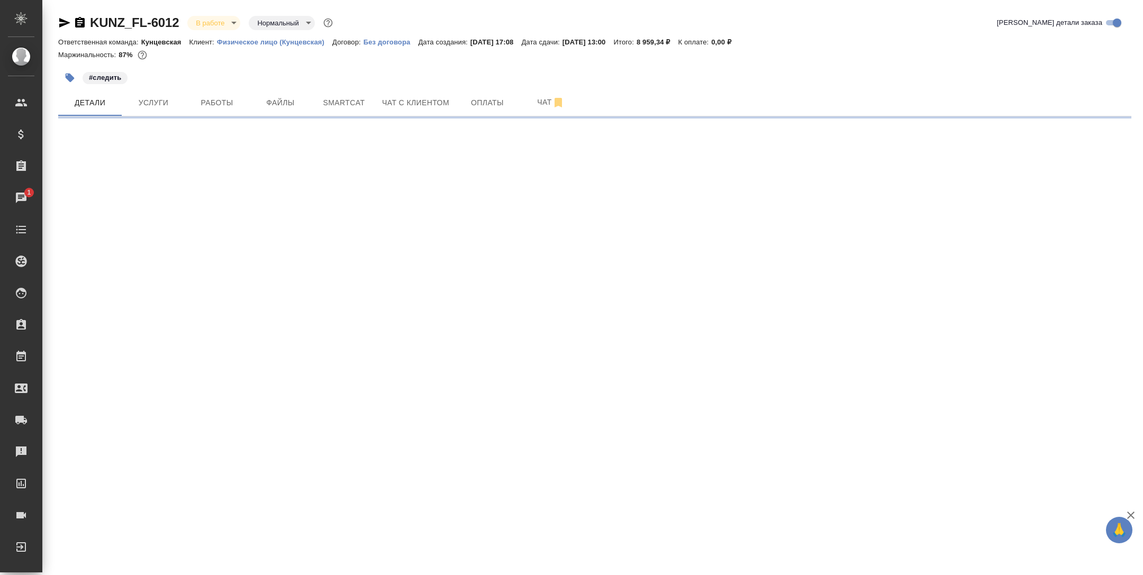
select select "RU"
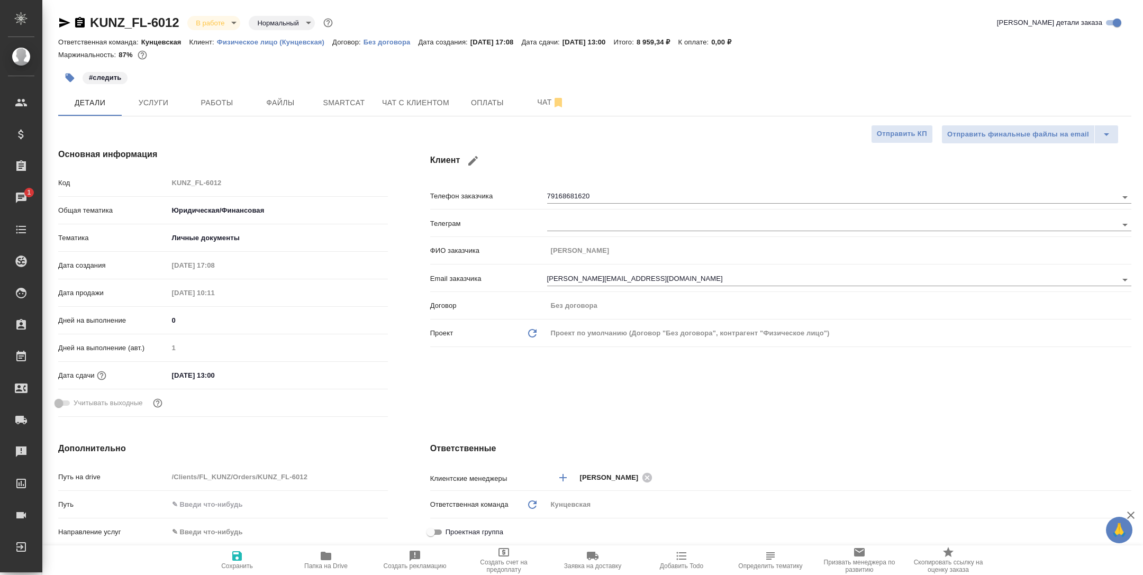
type textarea "x"
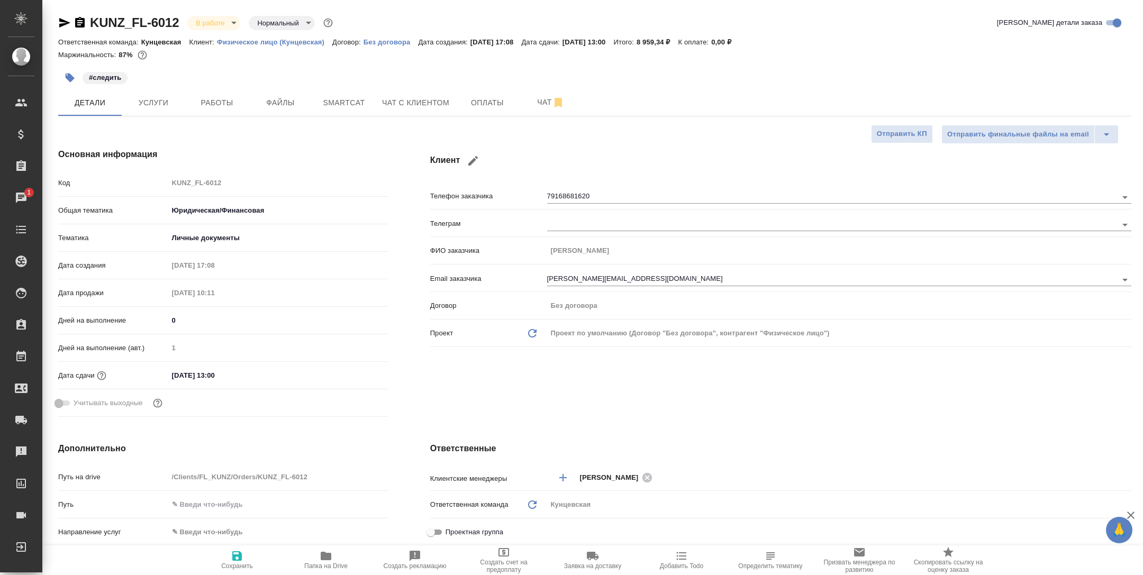
type textarea "x"
click at [228, 109] on button "Работы" at bounding box center [217, 102] width 64 height 26
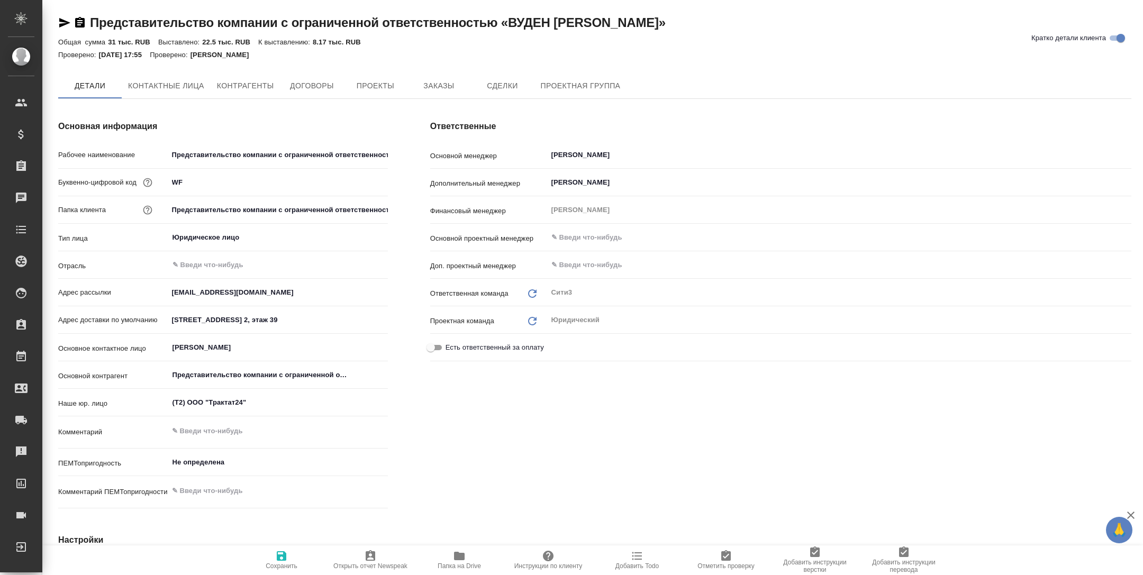
type textarea "x"
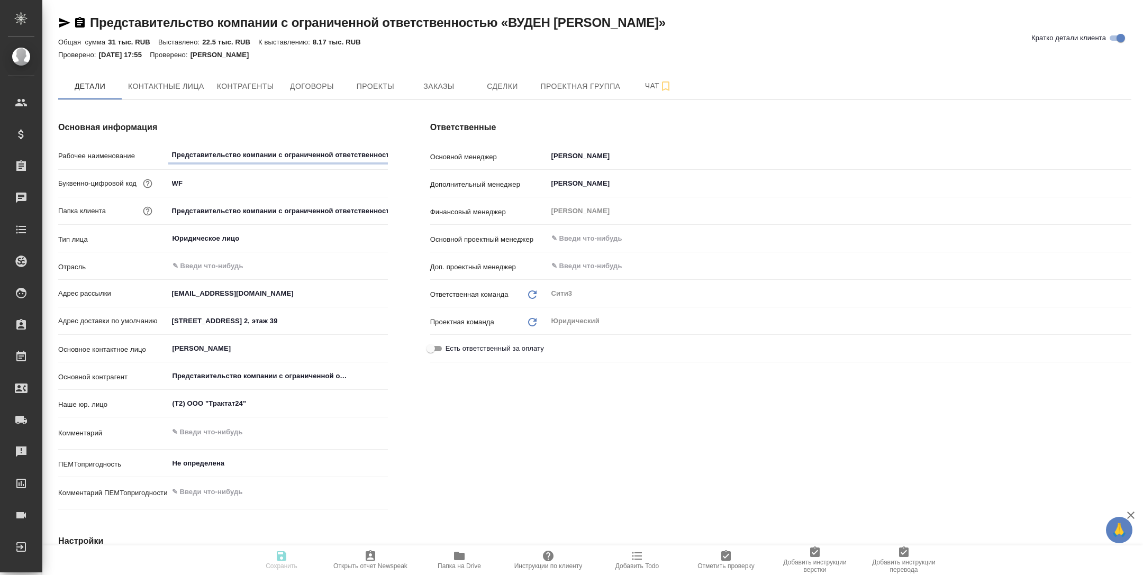
type textarea "x"
click at [465, 562] on icon "button" at bounding box center [459, 556] width 13 height 13
